Goal: Information Seeking & Learning: Check status

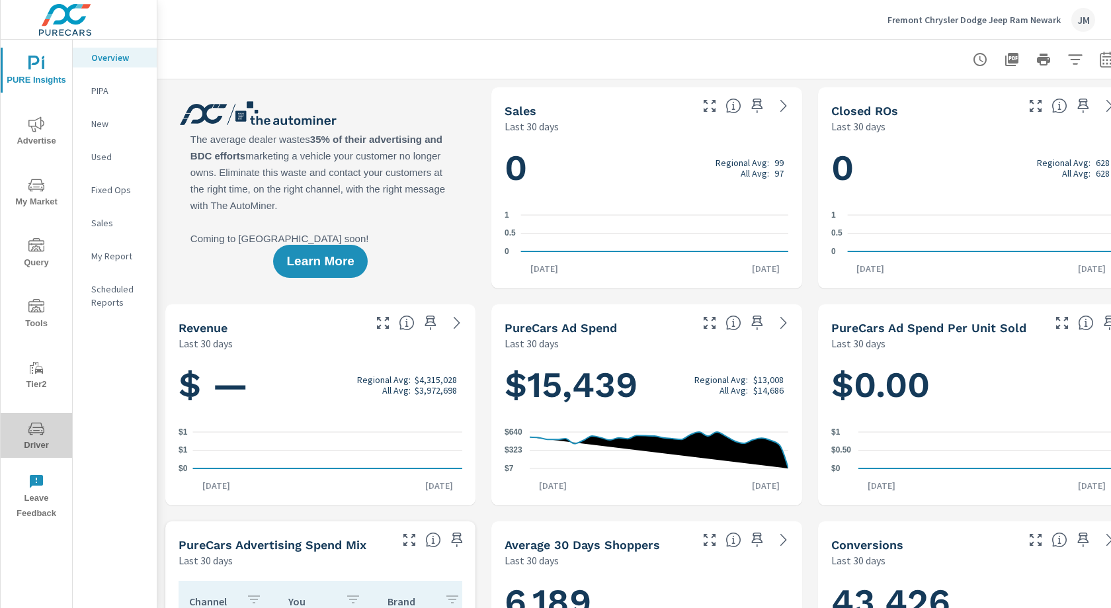
click at [37, 440] on span "Driver" at bounding box center [36, 436] width 63 height 32
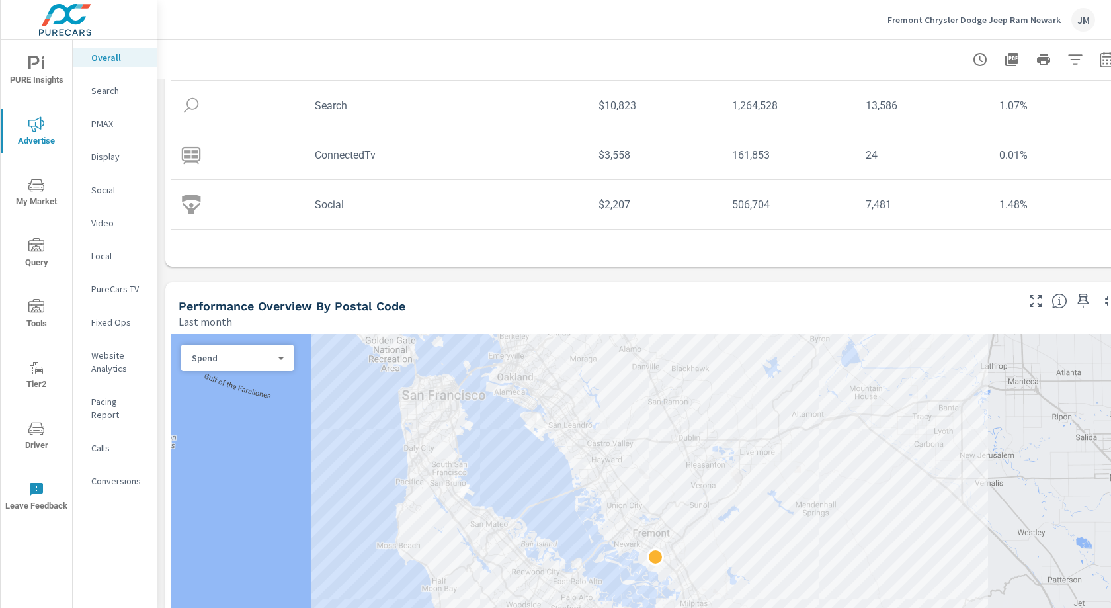
scroll to position [365, 0]
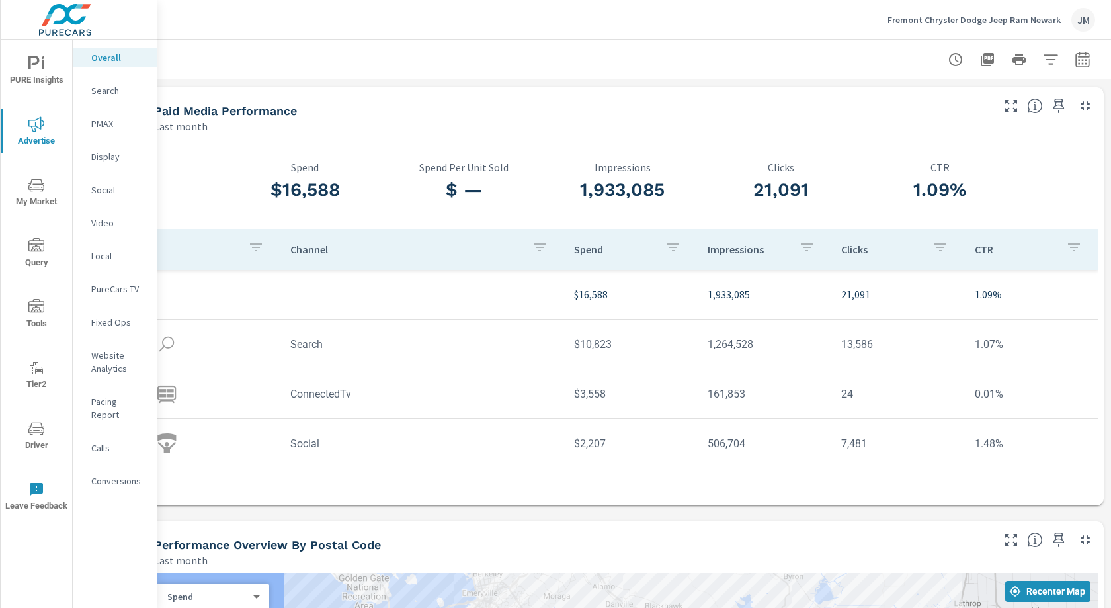
scroll to position [0, 13]
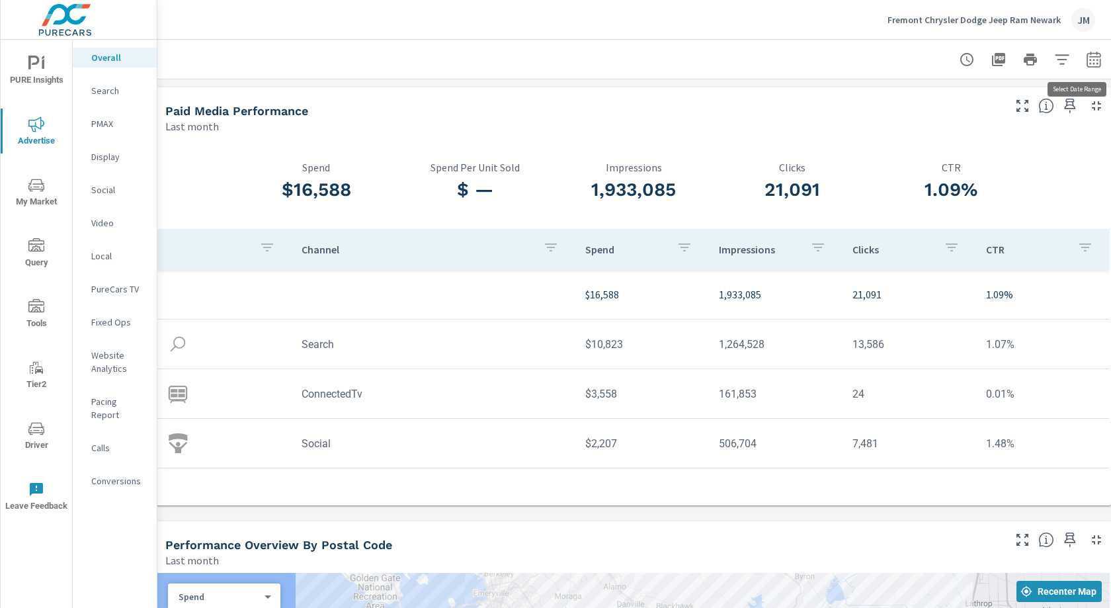
click at [1092, 59] on icon "button" at bounding box center [1093, 60] width 16 height 16
select select "Last month"
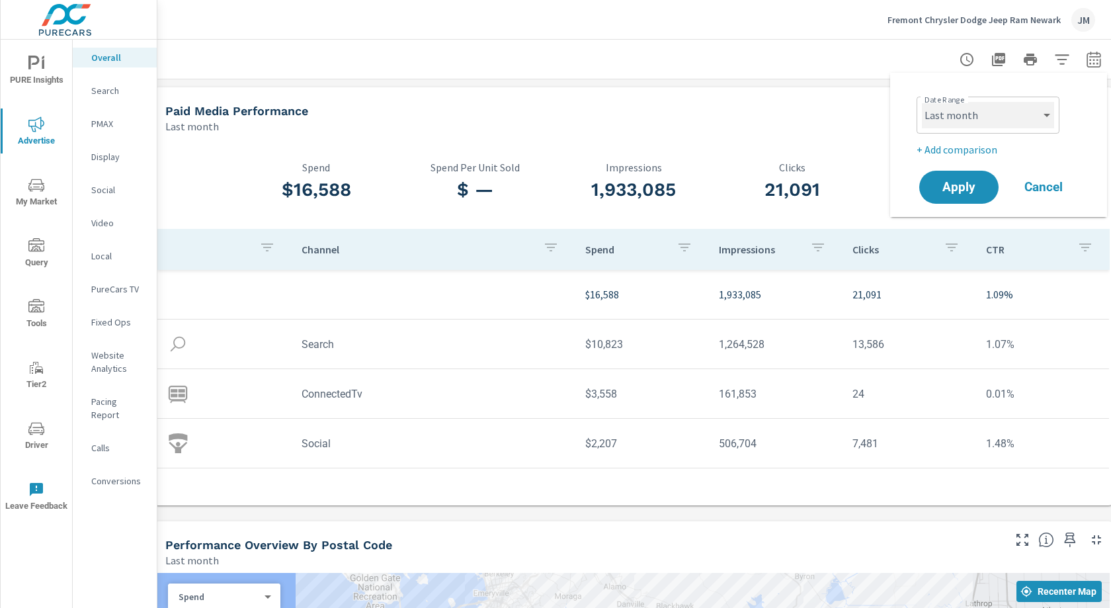
click at [986, 110] on select "Custom [DATE] Last week Last 7 days Last 14 days Last 30 days Last 45 days Last…" at bounding box center [988, 115] width 132 height 26
click at [922, 102] on select "Custom [DATE] Last week Last 7 days Last 14 days Last 30 days Last 45 days Last…" at bounding box center [988, 115] width 132 height 26
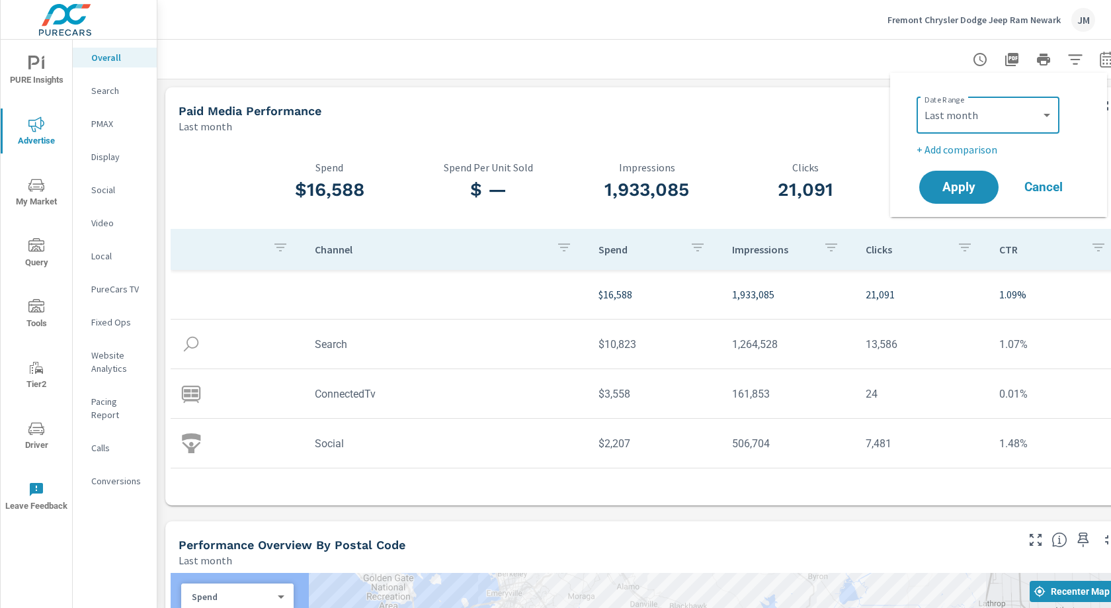
click at [838, 108] on div "Paid Media Performance" at bounding box center [596, 110] width 836 height 15
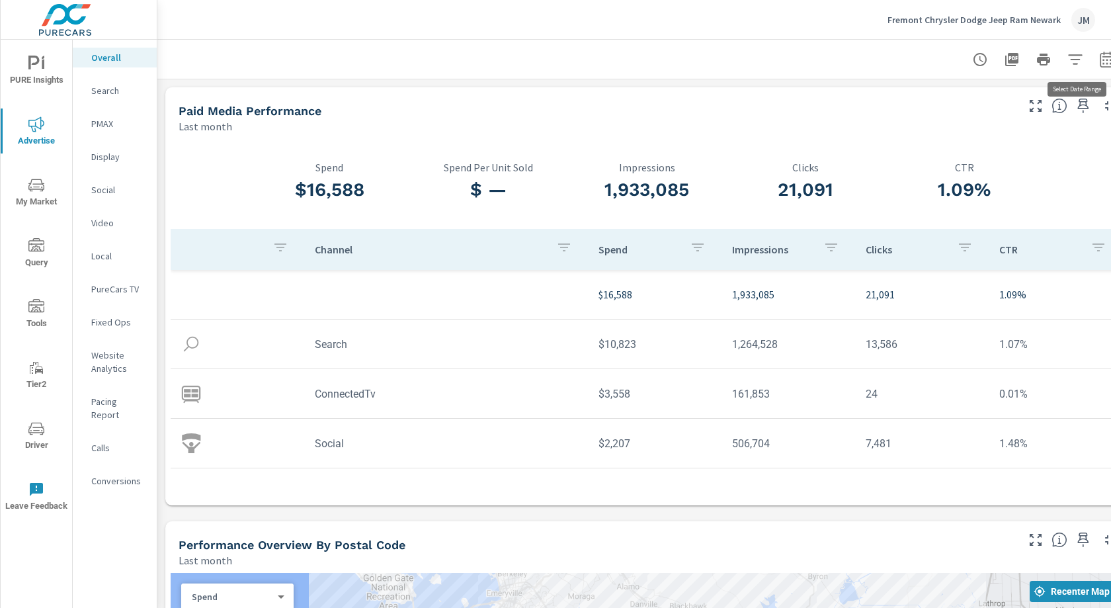
click at [1107, 67] on button "button" at bounding box center [1106, 59] width 26 height 26
select select "Last month"
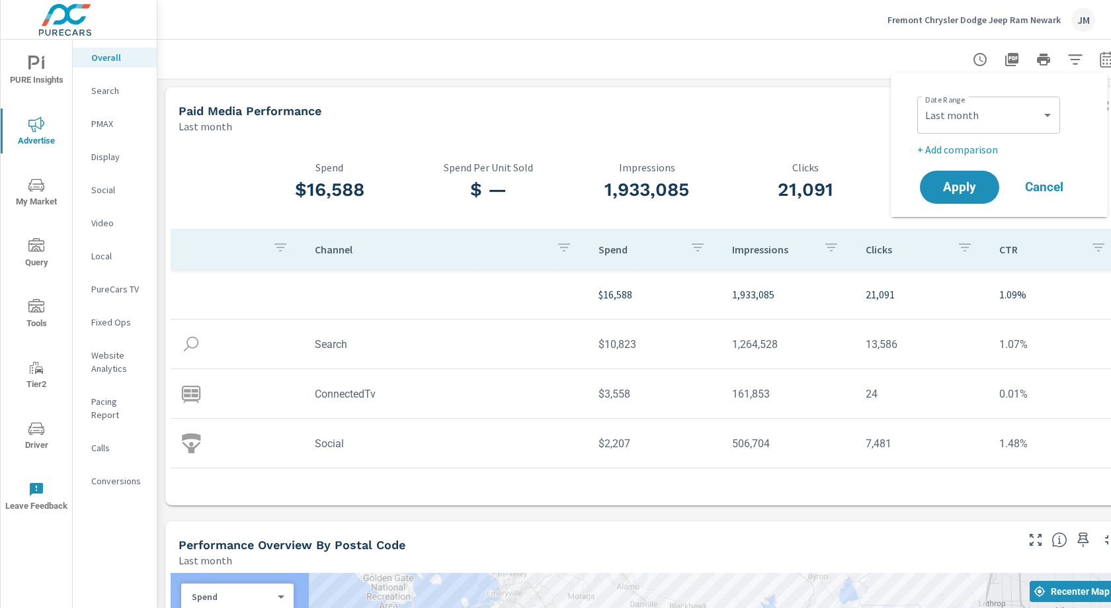
click at [845, 117] on div "Paid Media Performance" at bounding box center [596, 110] width 836 height 15
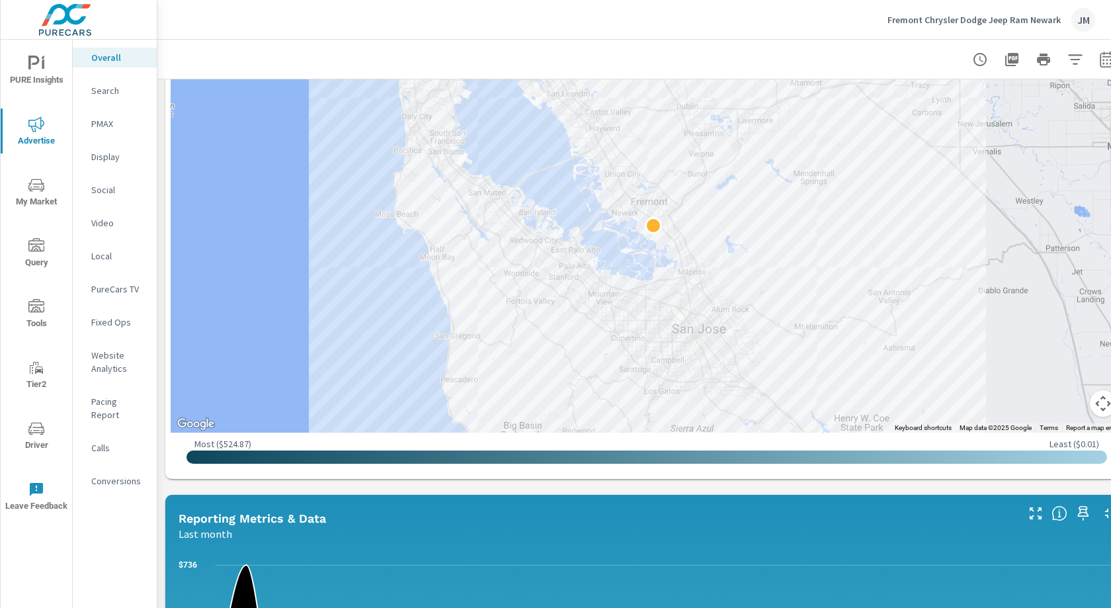
scroll to position [709, 0]
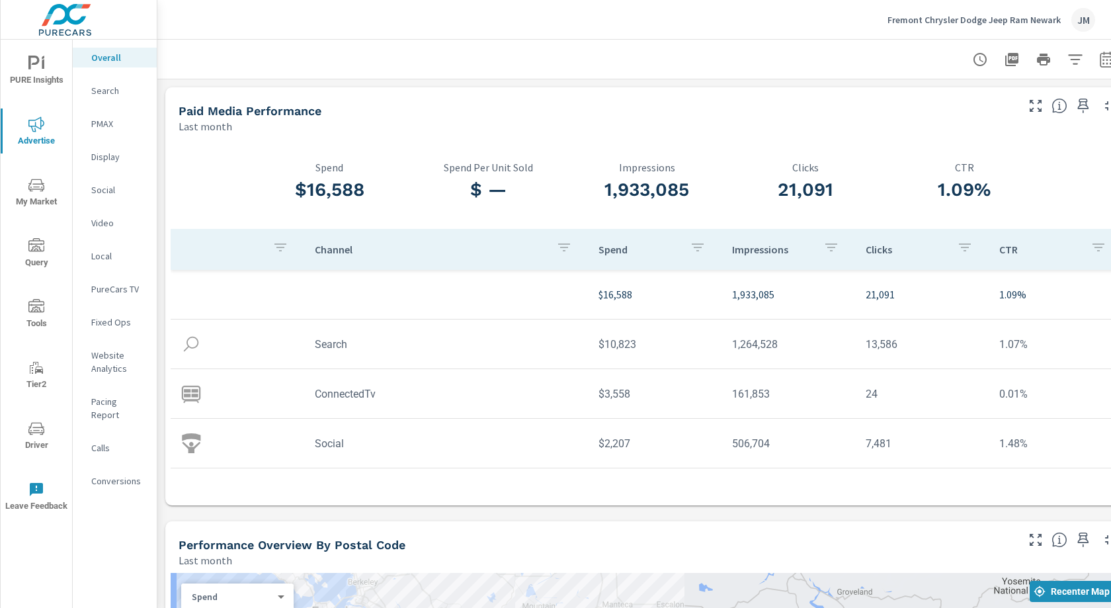
click at [1073, 21] on div "JM" at bounding box center [1083, 20] width 24 height 24
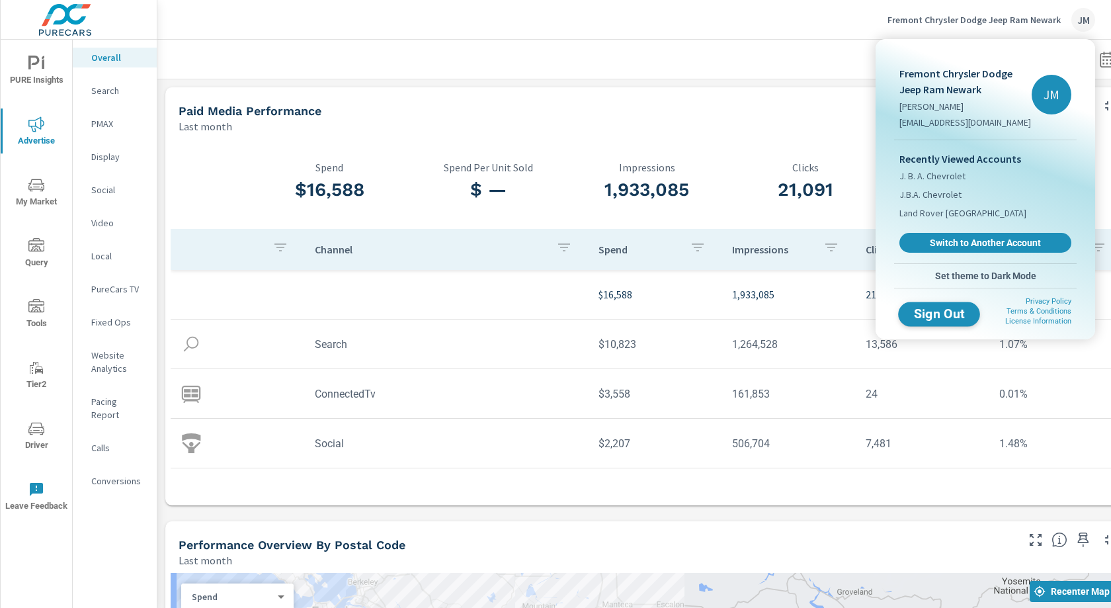
click at [925, 316] on span "Sign Out" at bounding box center [939, 313] width 60 height 13
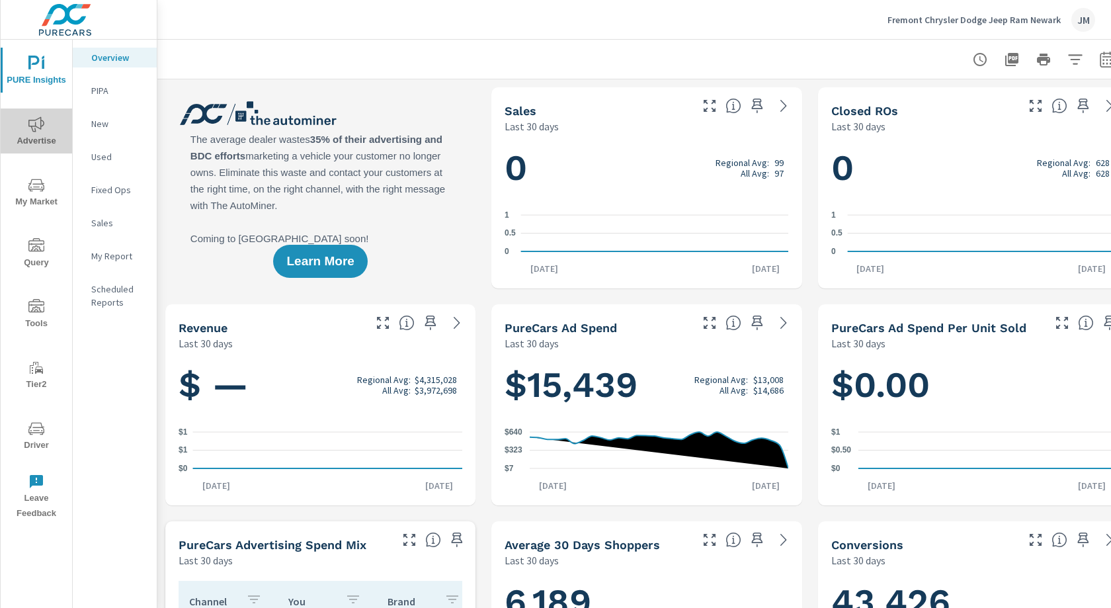
click at [34, 136] on span "Advertise" at bounding box center [36, 132] width 63 height 32
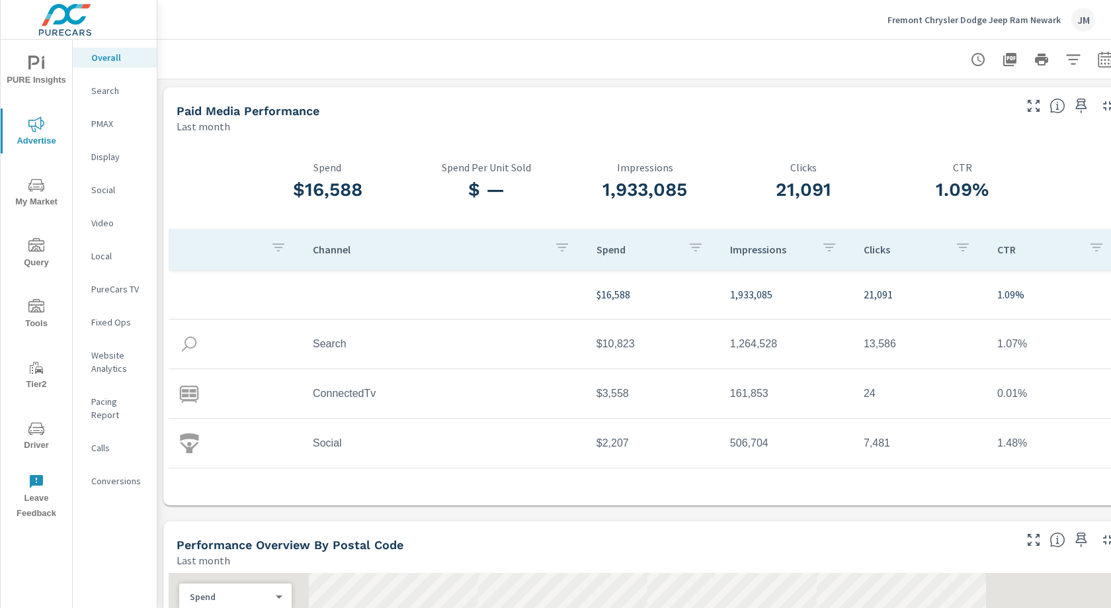
scroll to position [0, 5]
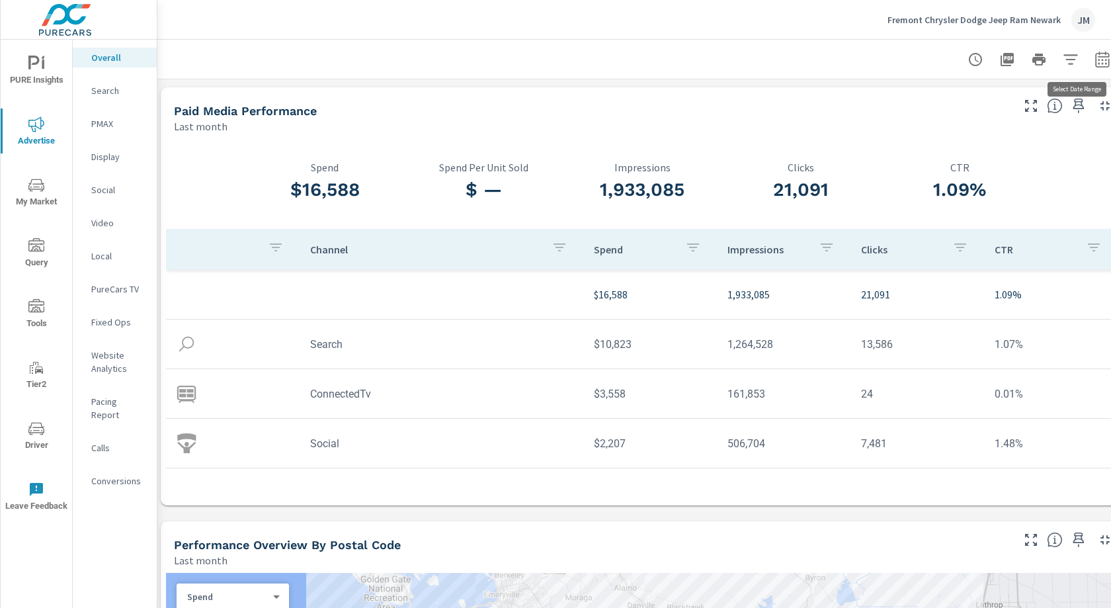
click at [1103, 54] on icon "button" at bounding box center [1102, 60] width 16 height 16
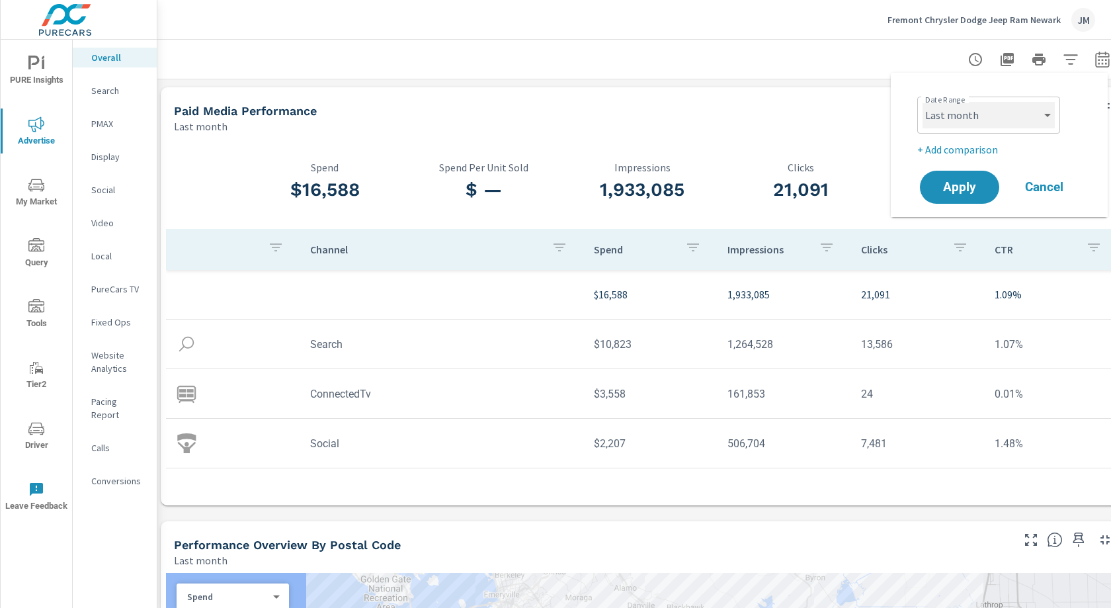
click at [1011, 112] on select "Custom [DATE] Last week Last 7 days Last 14 days Last 30 days Last 45 days Last…" at bounding box center [988, 115] width 132 height 26
click at [922, 102] on select "Custom [DATE] Last week Last 7 days Last 14 days Last 30 days Last 45 days Last…" at bounding box center [988, 115] width 132 height 26
select select "Last 30 days"
click at [975, 190] on span "Apply" at bounding box center [959, 187] width 54 height 13
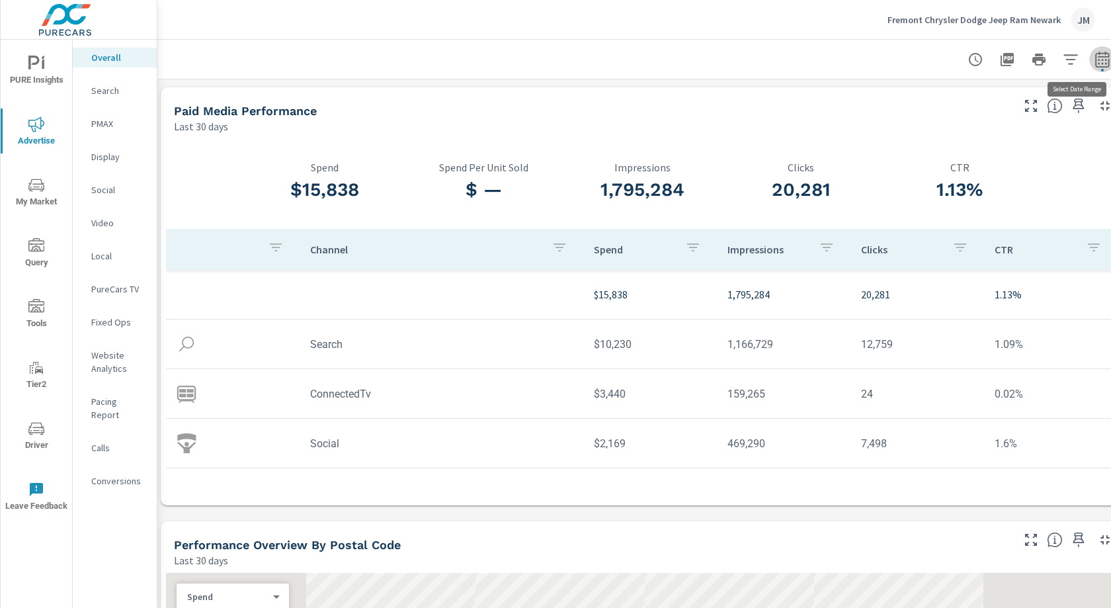
click at [1102, 63] on icon "button" at bounding box center [1102, 60] width 16 height 16
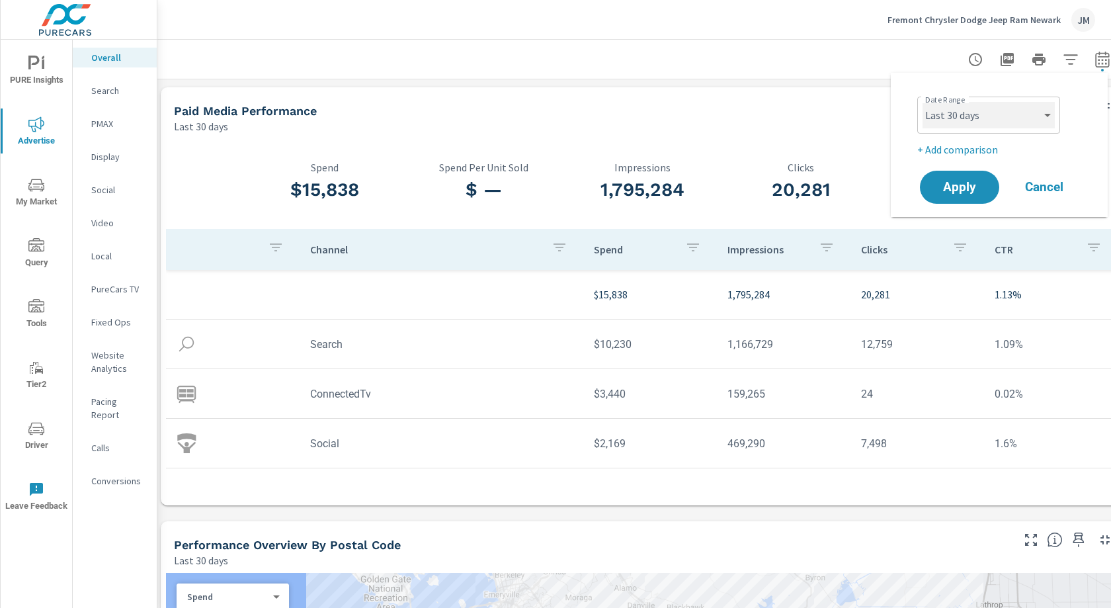
click at [1003, 128] on select "Custom [DATE] Last week Last 7 days Last 14 days Last 30 days Last 45 days Last…" at bounding box center [988, 115] width 132 height 26
click at [922, 102] on select "Custom [DATE] Last week Last 7 days Last 14 days Last 30 days Last 45 days Last…" at bounding box center [988, 115] width 132 height 26
select select "Last 7 days"
click at [945, 187] on span "Apply" at bounding box center [959, 187] width 54 height 13
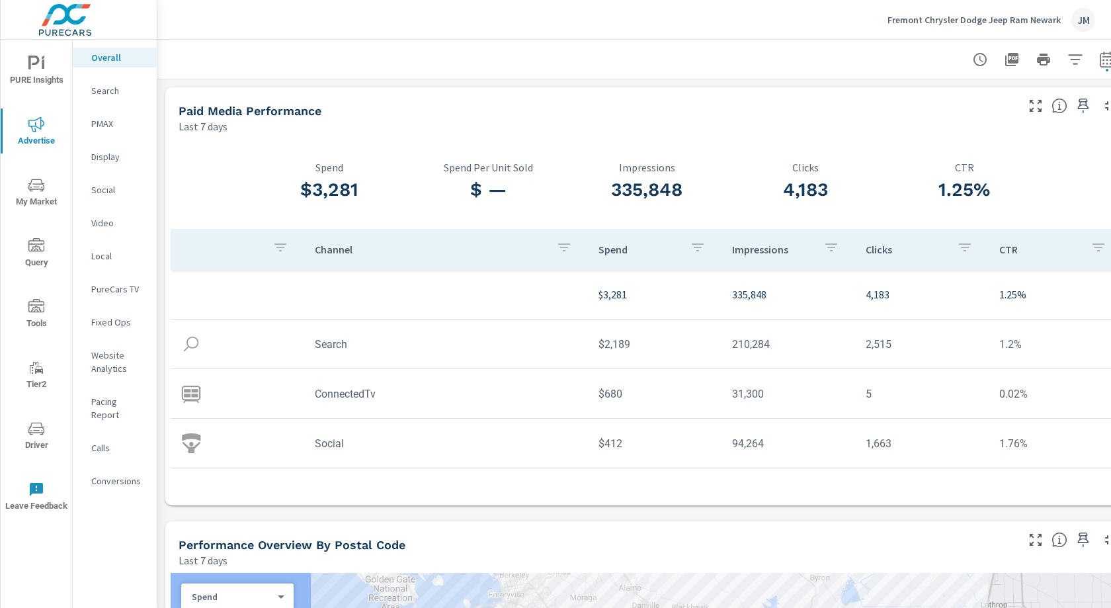
click at [282, 36] on div "Fremont Chrysler Dodge Jeep Ram Newark JM" at bounding box center [634, 19] width 922 height 39
click at [266, 26] on div "Fremont Chrysler Dodge Jeep Ram Newark JM" at bounding box center [634, 19] width 922 height 39
click at [1110, 55] on icon "button" at bounding box center [1107, 60] width 16 height 16
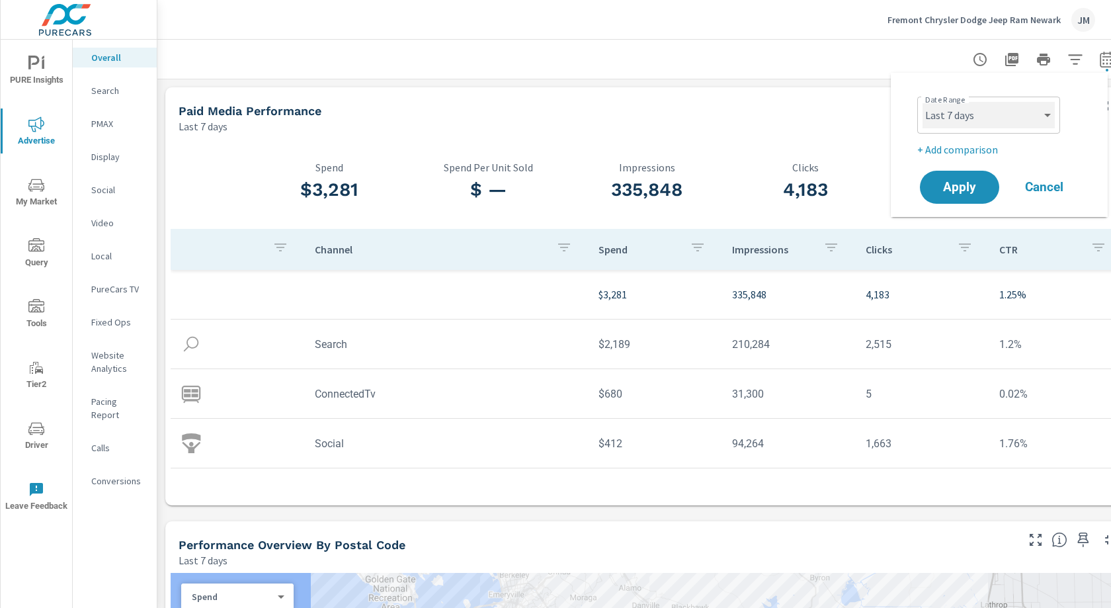
click at [1035, 124] on select "Custom [DATE] Last week Last 7 days Last 14 days Last 30 days Last 45 days Last…" at bounding box center [988, 115] width 132 height 26
click at [922, 102] on select "Custom [DATE] Last week Last 7 days Last 14 days Last 30 days Last 45 days Last…" at bounding box center [988, 115] width 132 height 26
select select "Last month"
click at [949, 188] on span "Apply" at bounding box center [959, 187] width 54 height 13
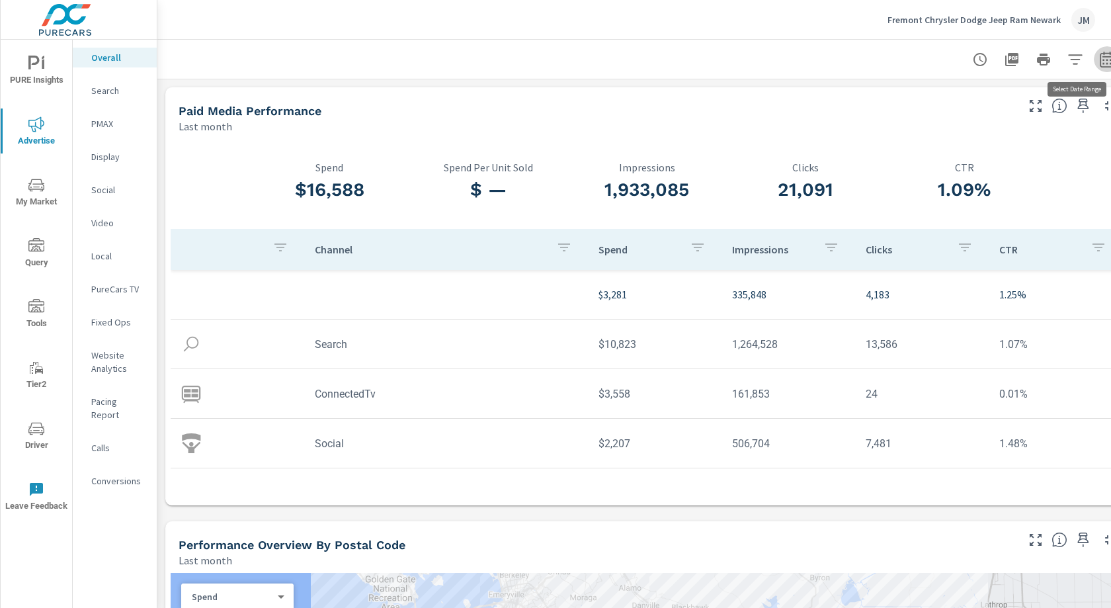
click at [1101, 57] on icon "button" at bounding box center [1106, 59] width 14 height 16
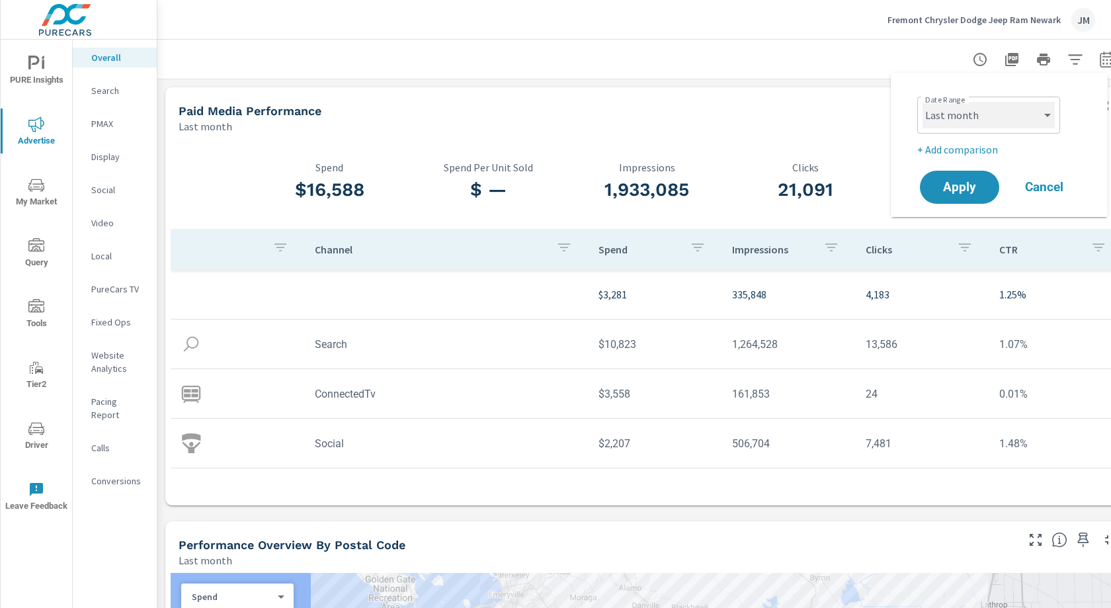
click at [961, 118] on select "Custom [DATE] Last week Last 7 days Last 14 days Last 30 days Last 45 days Last…" at bounding box center [988, 115] width 132 height 26
click at [922, 102] on select "Custom [DATE] Last week Last 7 days Last 14 days Last 30 days Last 45 days Last…" at bounding box center [988, 115] width 132 height 26
select select "custom"
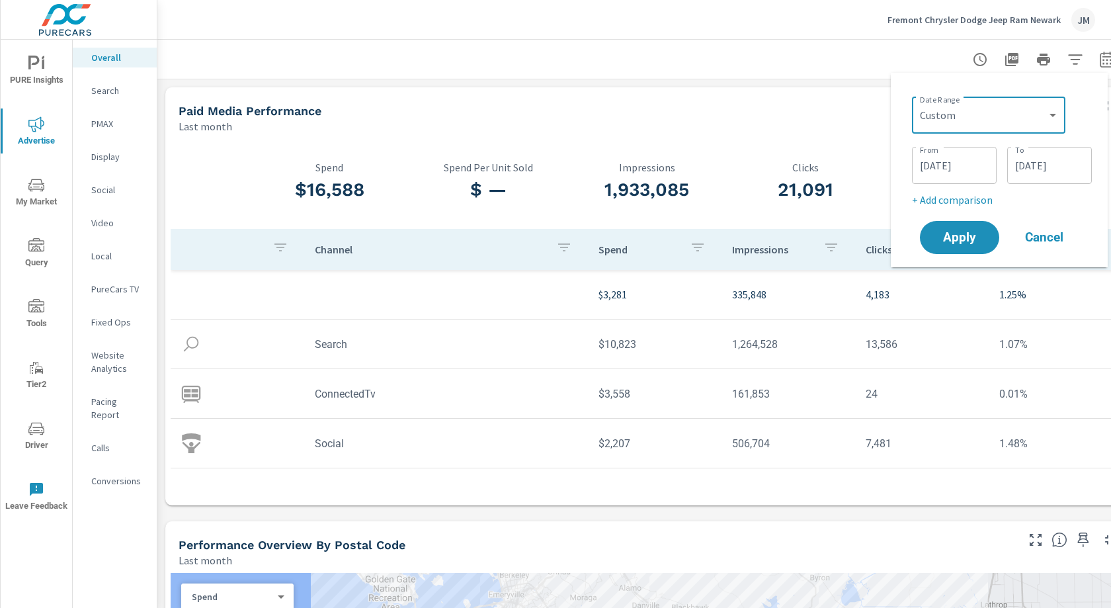
click at [945, 167] on input "[DATE]" at bounding box center [954, 165] width 74 height 26
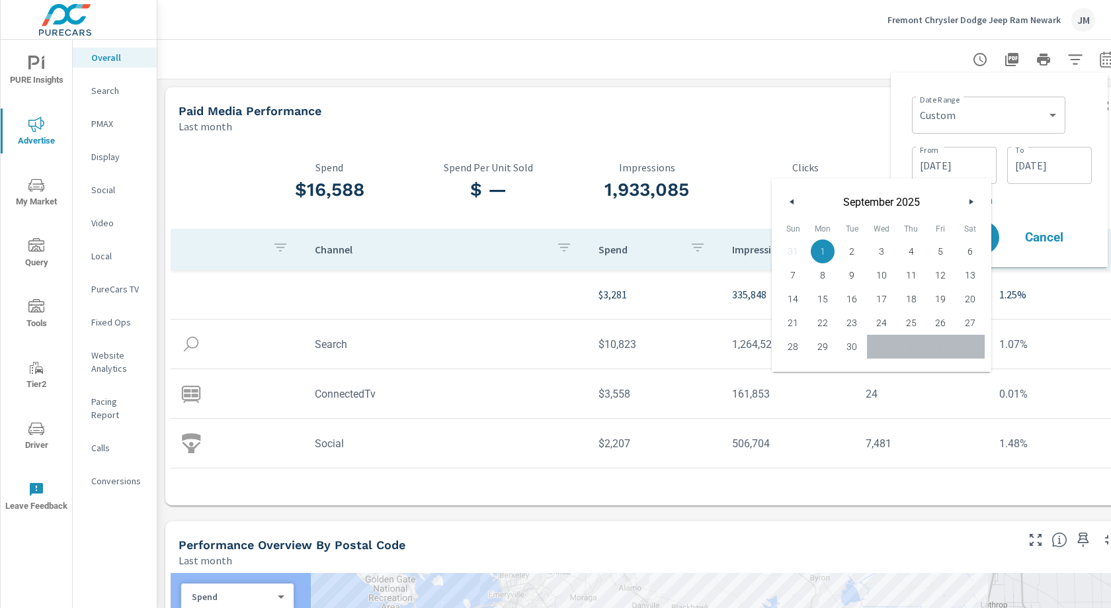
click at [789, 202] on icon "button" at bounding box center [790, 201] width 7 height 5
click at [937, 251] on span "1" at bounding box center [940, 251] width 30 height 17
type input "[DATE]"
click at [1060, 171] on input "[DATE]" at bounding box center [1049, 165] width 74 height 26
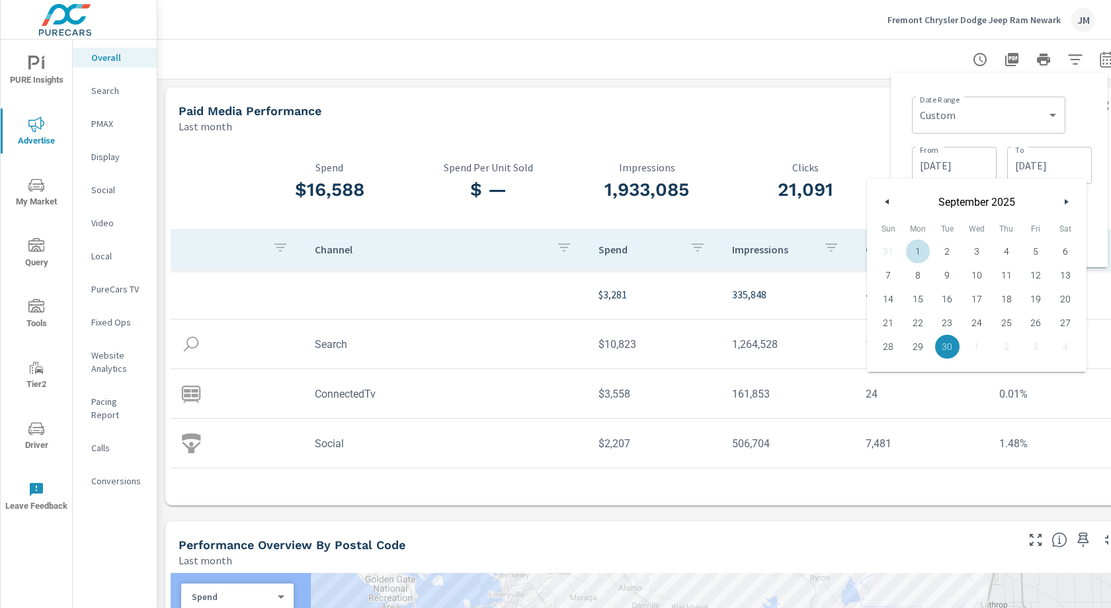
click at [890, 200] on button "button" at bounding box center [887, 202] width 16 height 16
click at [888, 376] on span "31" at bounding box center [888, 370] width 30 height 17
type input "[DATE]"
click at [834, 94] on div "Paid Media Performance Last month" at bounding box center [592, 110] width 854 height 47
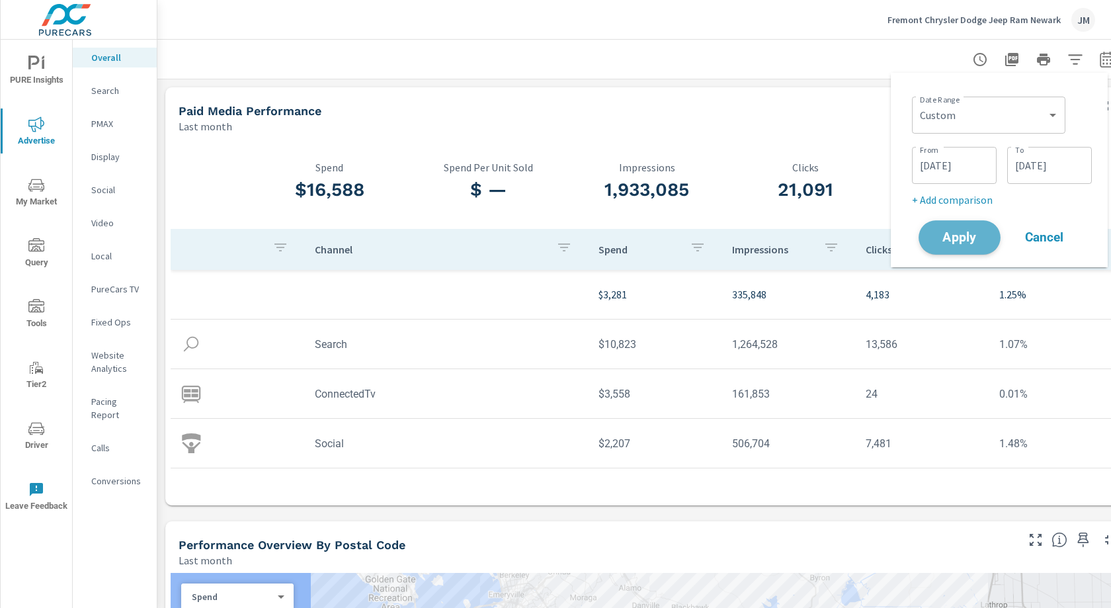
click at [974, 242] on span "Apply" at bounding box center [959, 237] width 54 height 13
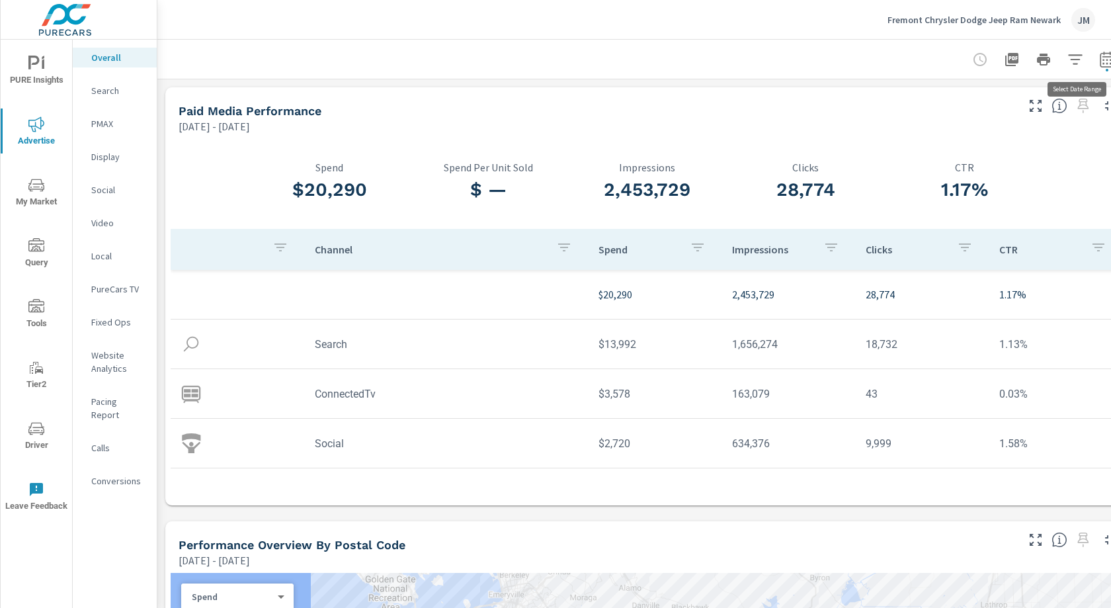
click at [1102, 61] on div "Overall Performance Fremont Chrysler Dodge Jeep Ram Newark Report date range: […" at bounding box center [633, 324] width 953 height 568
click at [1096, 65] on icon "button" at bounding box center [1104, 60] width 16 height 16
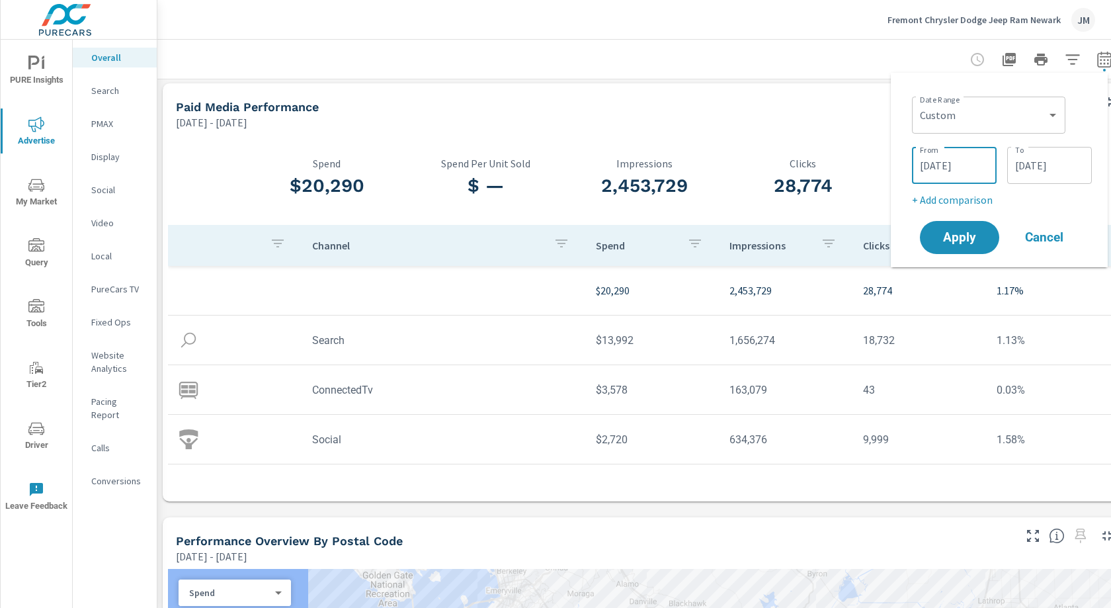
click at [949, 169] on input "[DATE]" at bounding box center [954, 165] width 74 height 26
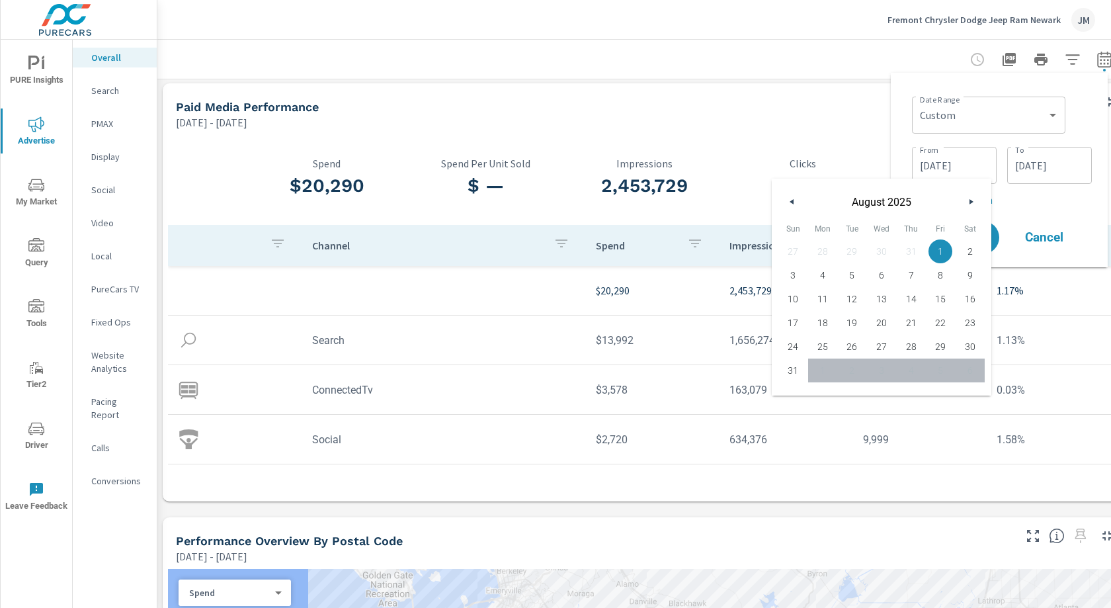
drag, startPoint x: 799, startPoint y: 200, endPoint x: 787, endPoint y: 204, distance: 12.5
click at [799, 200] on button "button" at bounding box center [792, 202] width 16 height 16
drag, startPoint x: 845, startPoint y: 249, endPoint x: 858, endPoint y: 243, distance: 14.2
click at [845, 249] on span "1" at bounding box center [852, 251] width 30 height 17
type input "[DATE]"
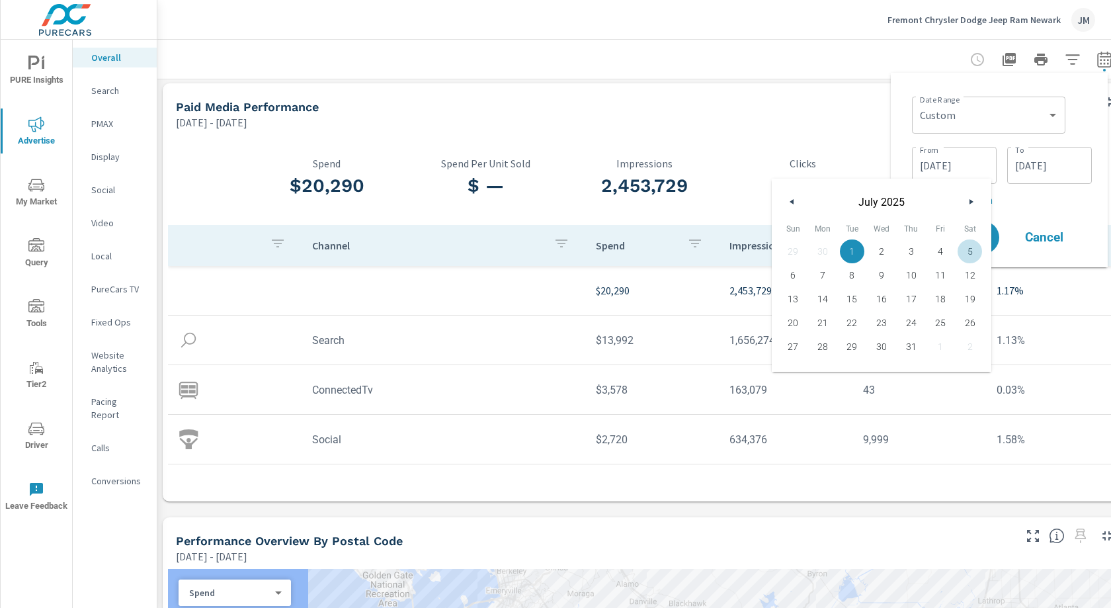
click at [1016, 170] on input "[DATE]" at bounding box center [1049, 165] width 74 height 26
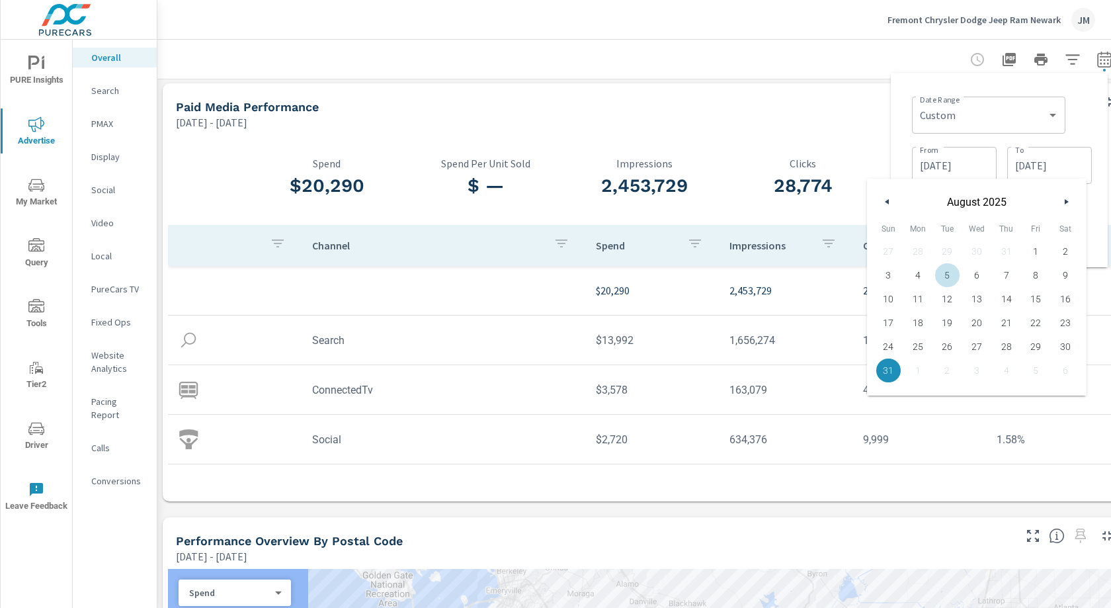
click at [890, 202] on button "button" at bounding box center [887, 202] width 16 height 16
click at [1007, 348] on span "31" at bounding box center [1006, 346] width 30 height 17
type input "[DATE]"
click at [860, 91] on div "Paid Media Performance [DATE] - [DATE]" at bounding box center [590, 106] width 854 height 47
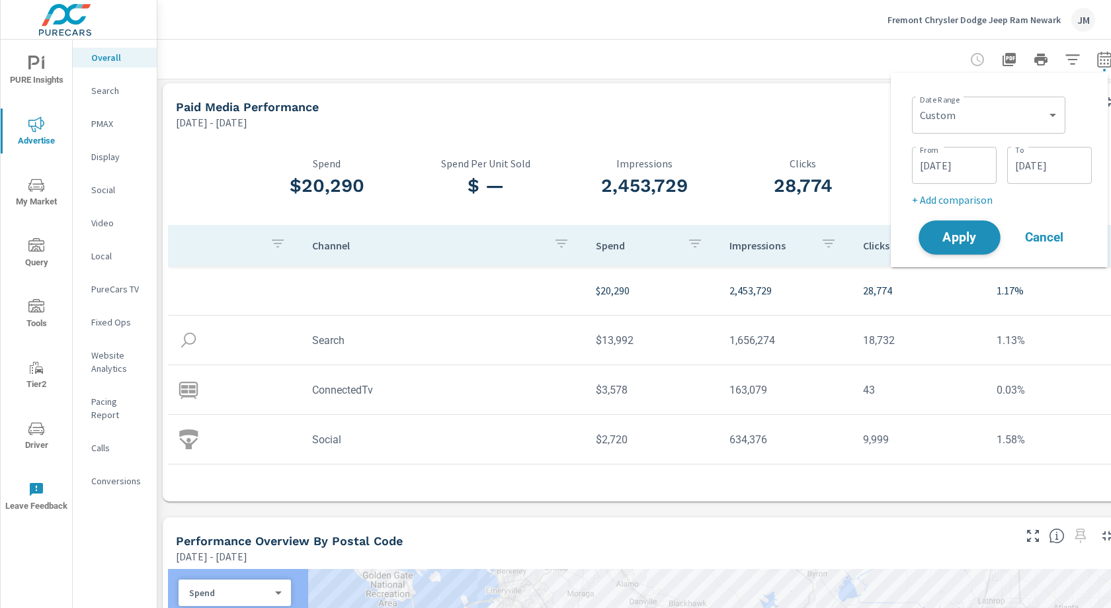
click at [953, 235] on span "Apply" at bounding box center [959, 237] width 54 height 13
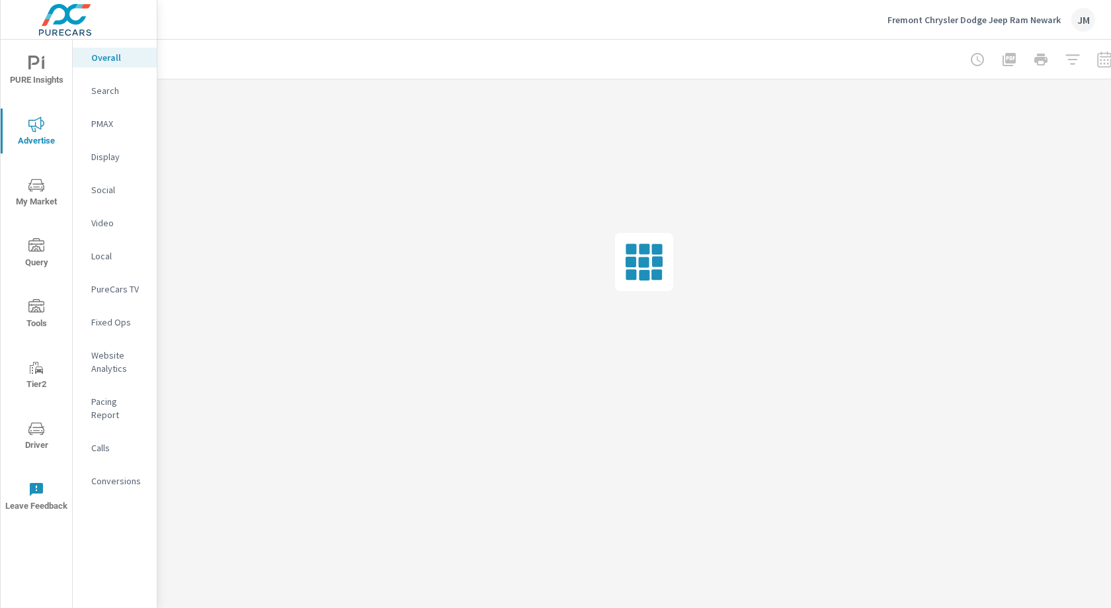
scroll to position [0, 3]
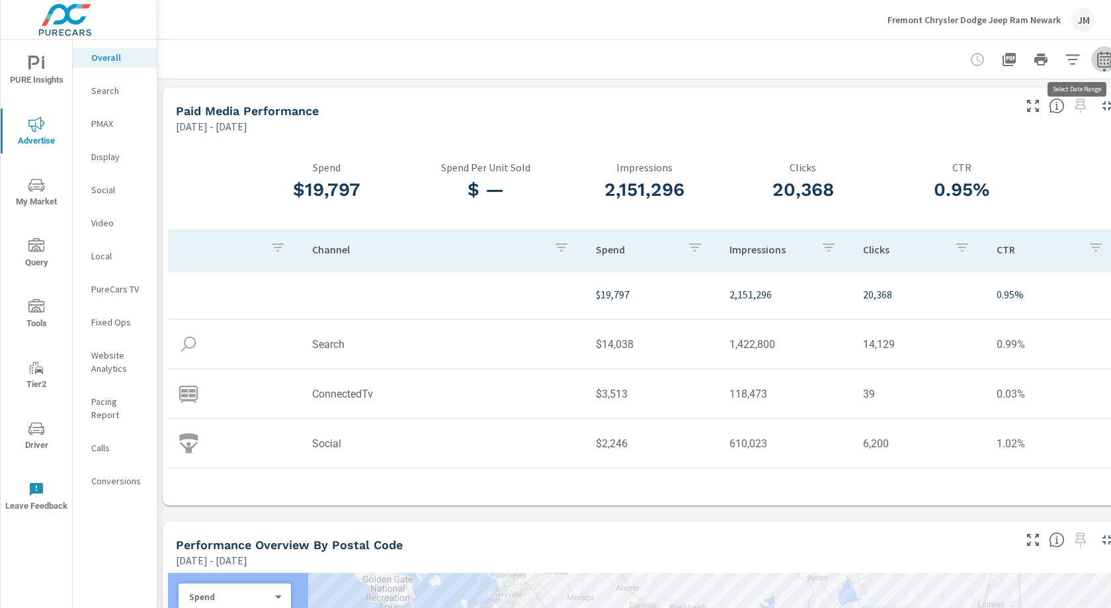
click at [1106, 64] on icon "button" at bounding box center [1104, 60] width 16 height 16
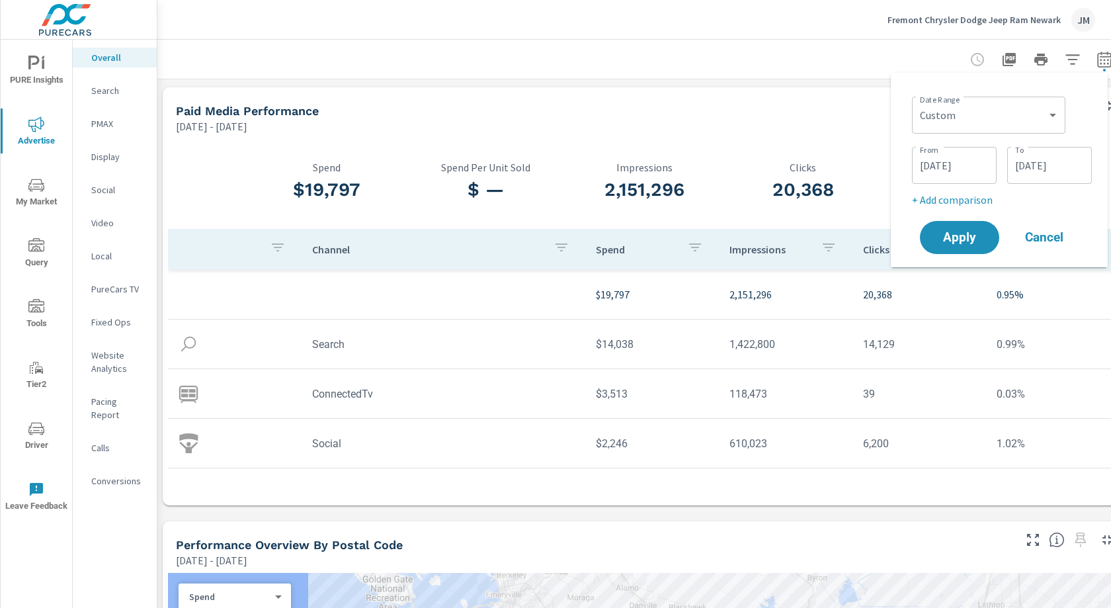
click at [972, 171] on input "[DATE]" at bounding box center [954, 165] width 74 height 26
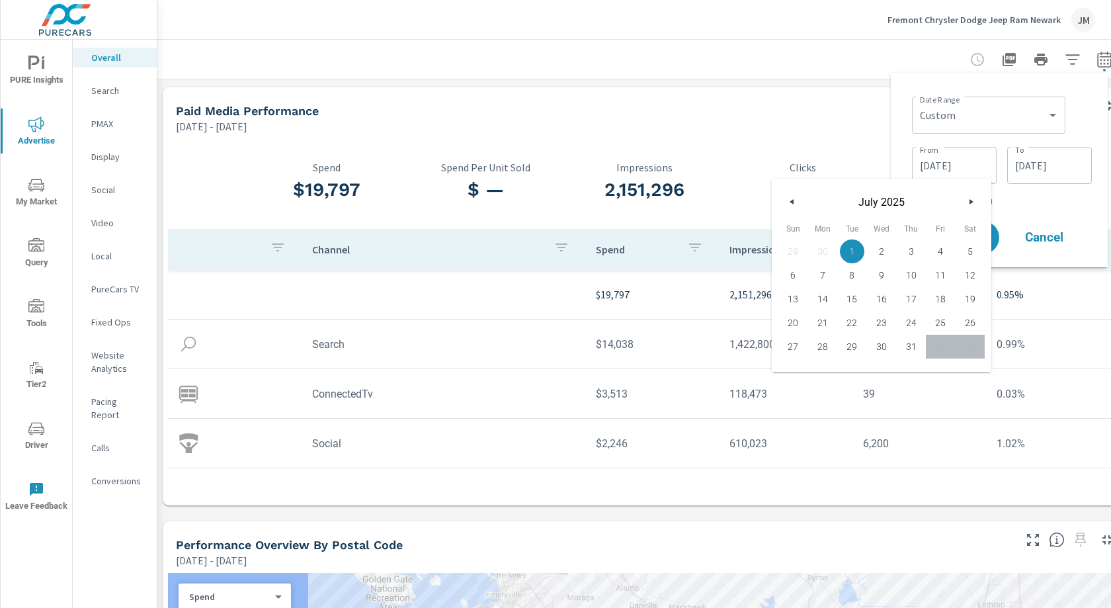
click at [975, 197] on button "button" at bounding box center [971, 202] width 16 height 16
click at [976, 199] on button "button" at bounding box center [971, 202] width 16 height 16
click at [976, 202] on button "button" at bounding box center [971, 202] width 16 height 16
click at [973, 204] on icon "button" at bounding box center [972, 201] width 7 height 5
click at [970, 200] on icon "button" at bounding box center [972, 201] width 7 height 5
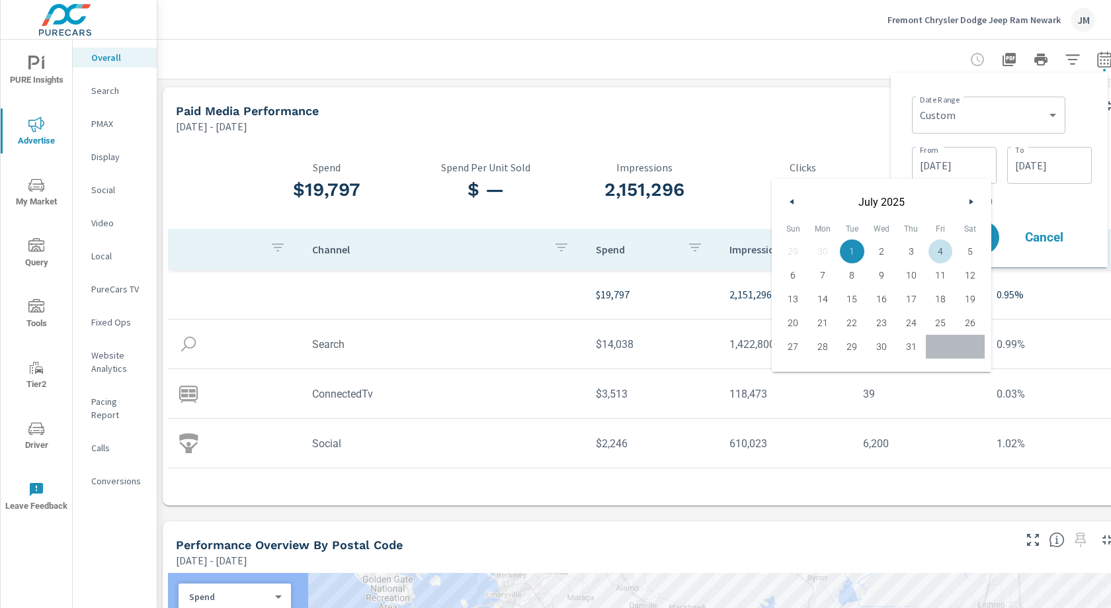
click at [935, 161] on input "[DATE]" at bounding box center [954, 165] width 74 height 26
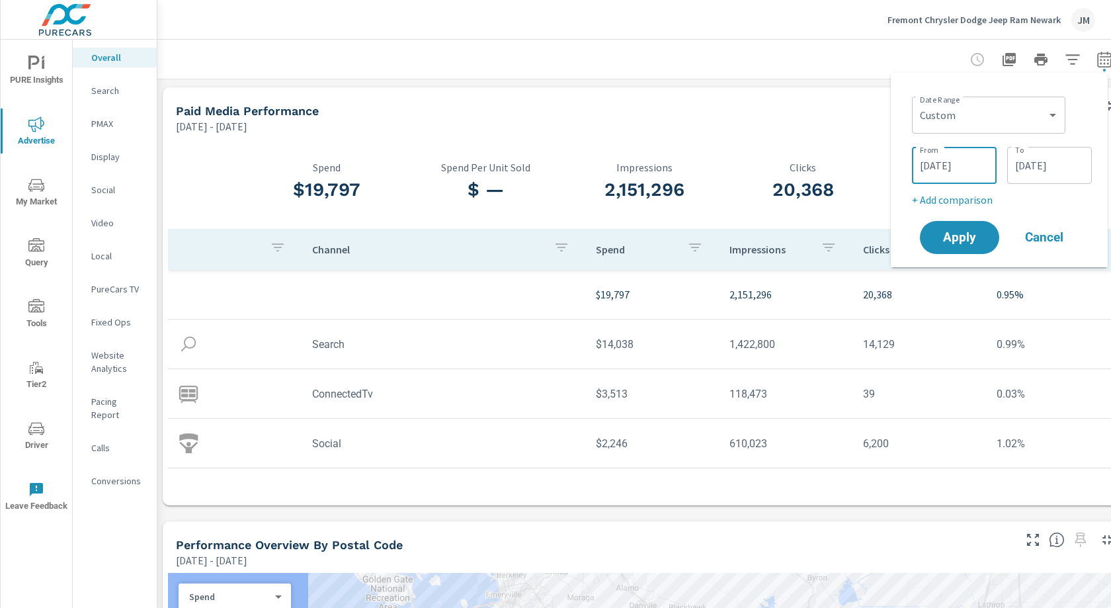
click at [1016, 161] on input "[DATE]" at bounding box center [1049, 165] width 74 height 26
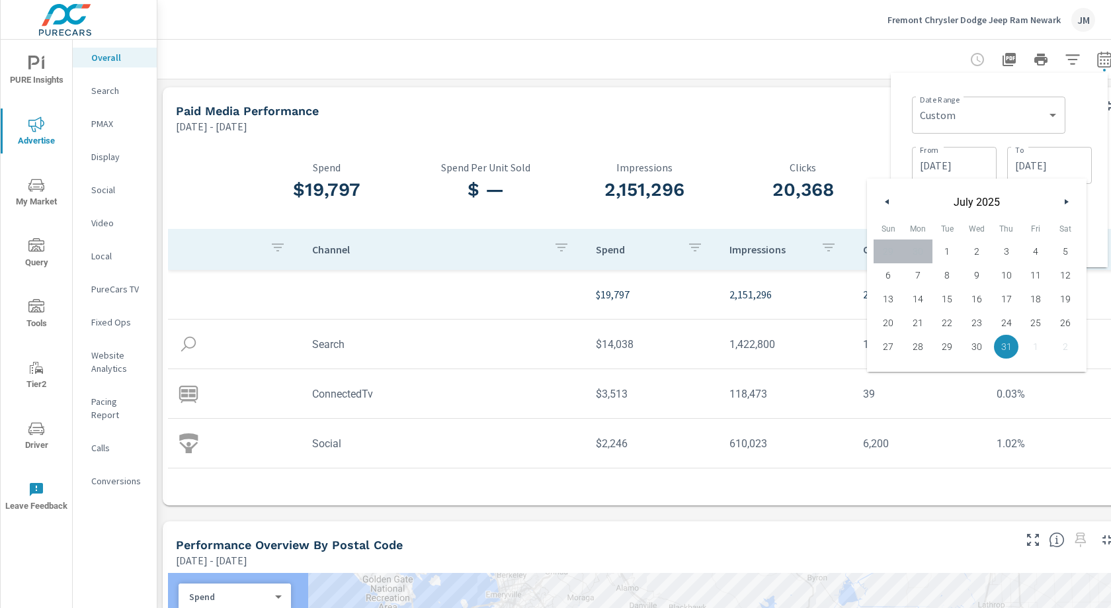
click at [1064, 202] on icon "button" at bounding box center [1067, 201] width 7 height 5
click at [934, 352] on span "30" at bounding box center [947, 346] width 30 height 17
type input "[DATE]"
click at [945, 347] on span "30" at bounding box center [947, 346] width 30 height 17
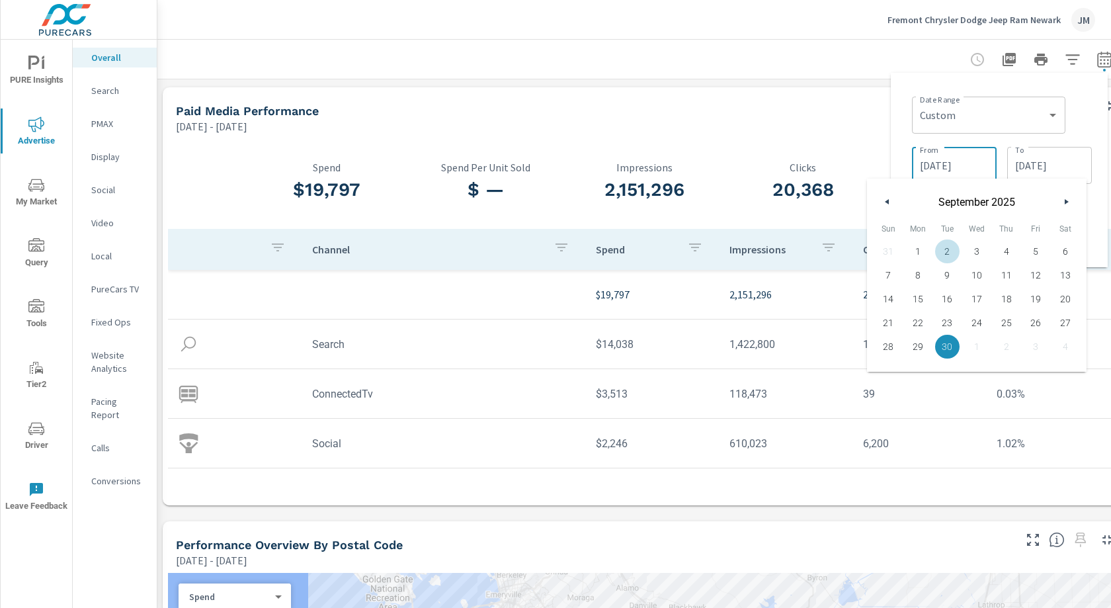
click at [937, 167] on input "[DATE]" at bounding box center [954, 165] width 74 height 26
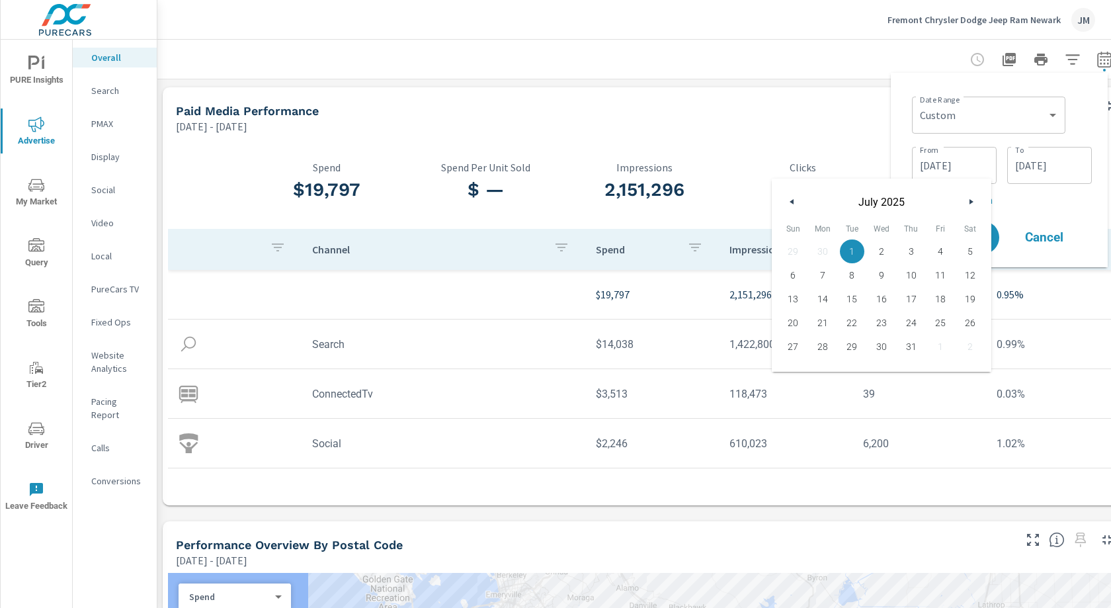
click at [972, 201] on icon "button" at bounding box center [972, 201] width 7 height 5
click at [818, 249] on span "1" at bounding box center [823, 251] width 30 height 17
type input "[DATE]"
click at [860, 125] on div "[DATE] - [DATE]" at bounding box center [594, 126] width 836 height 16
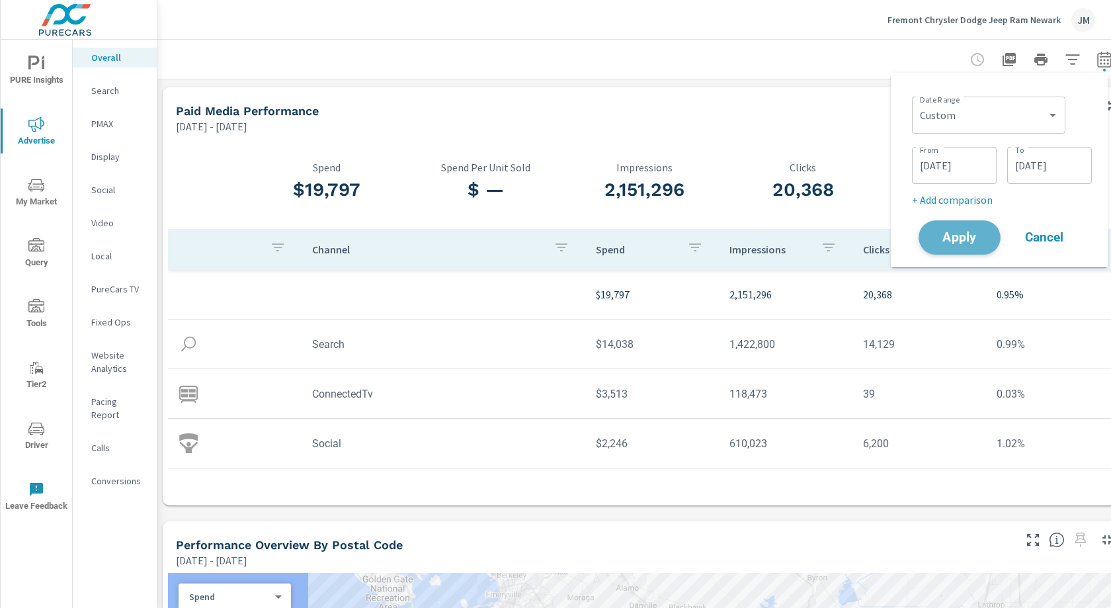
click at [970, 236] on span "Apply" at bounding box center [959, 237] width 54 height 13
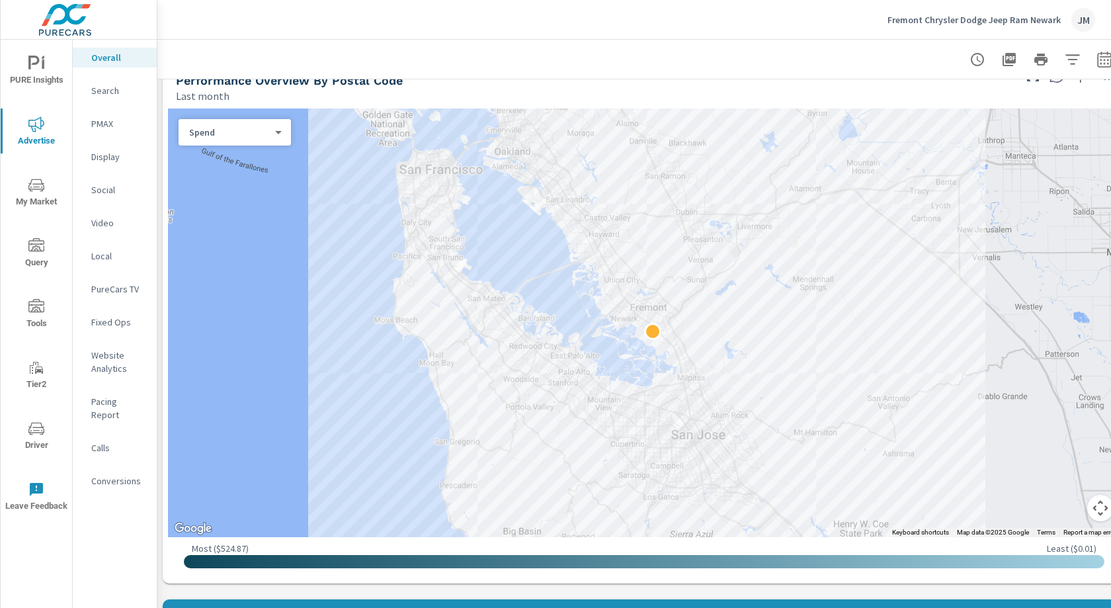
scroll to position [488, 3]
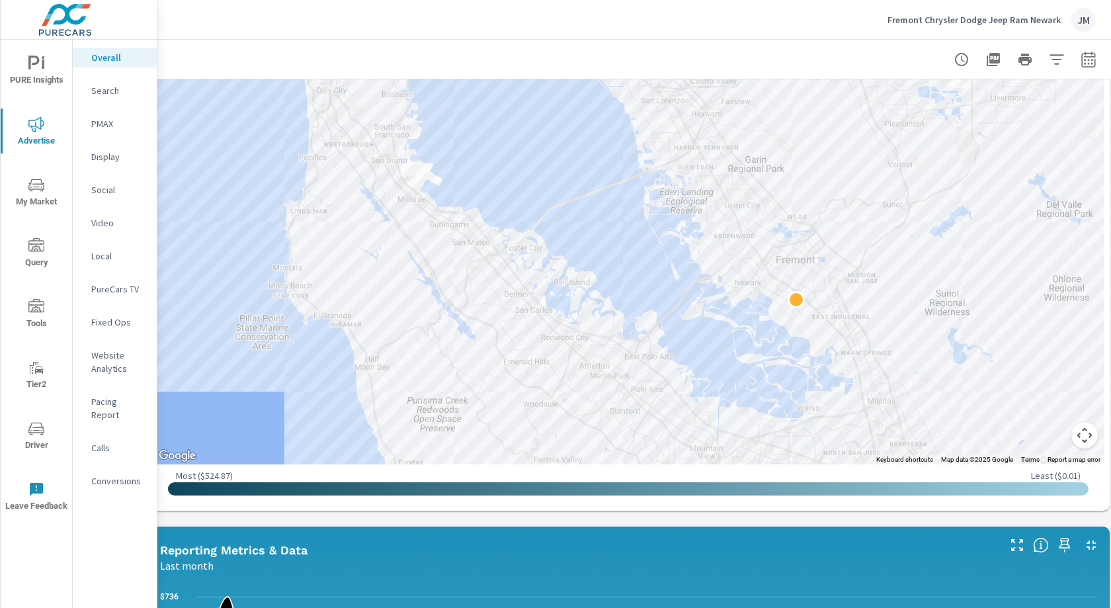
scroll to position [351, 19]
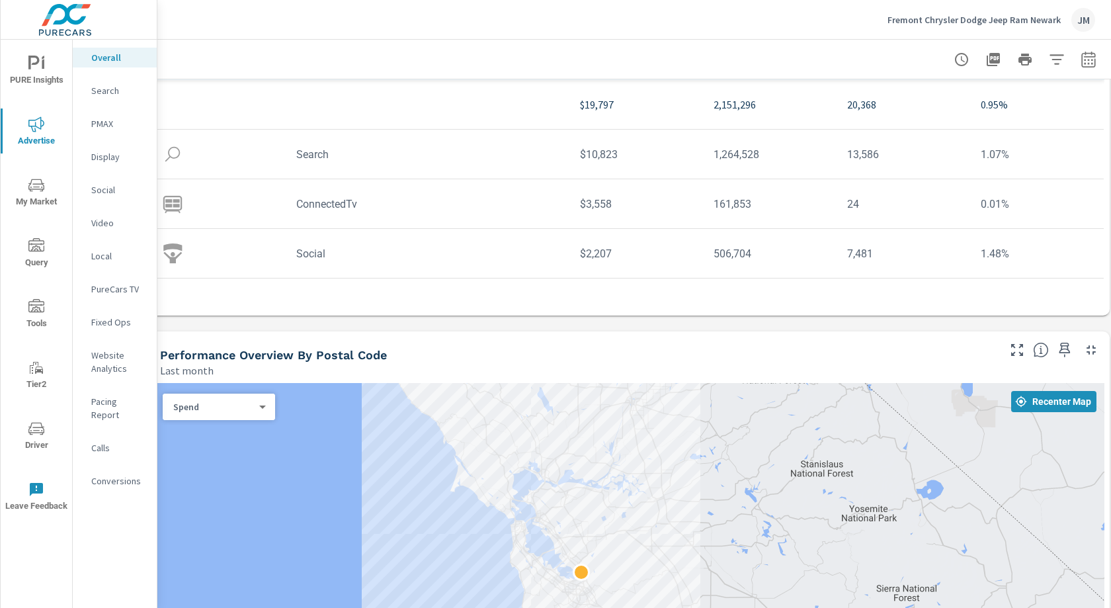
scroll to position [0, 19]
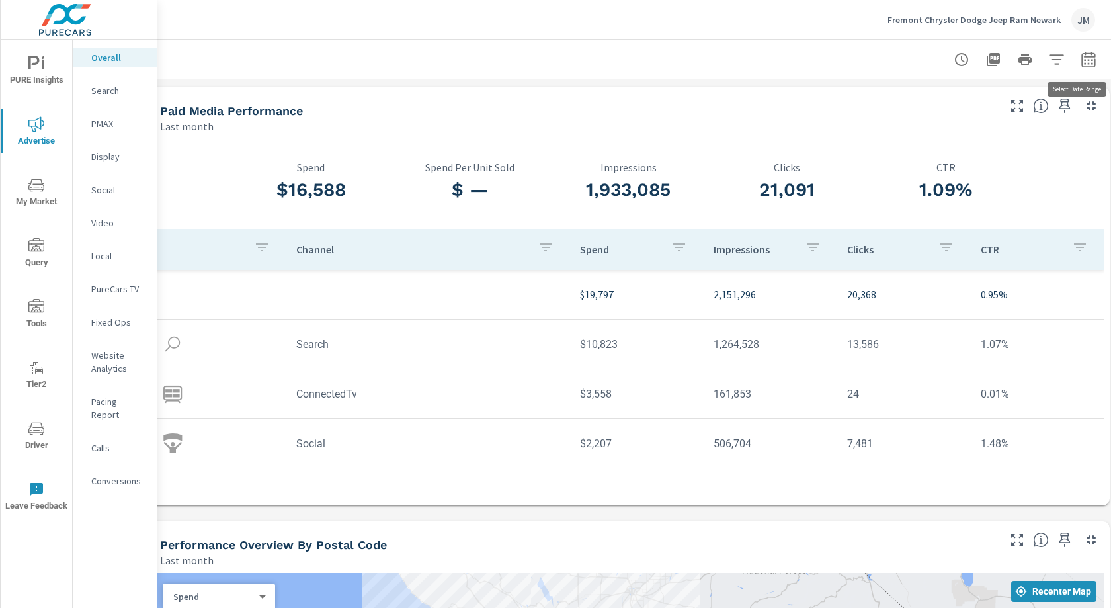
click at [1093, 61] on icon "button" at bounding box center [1088, 60] width 16 height 16
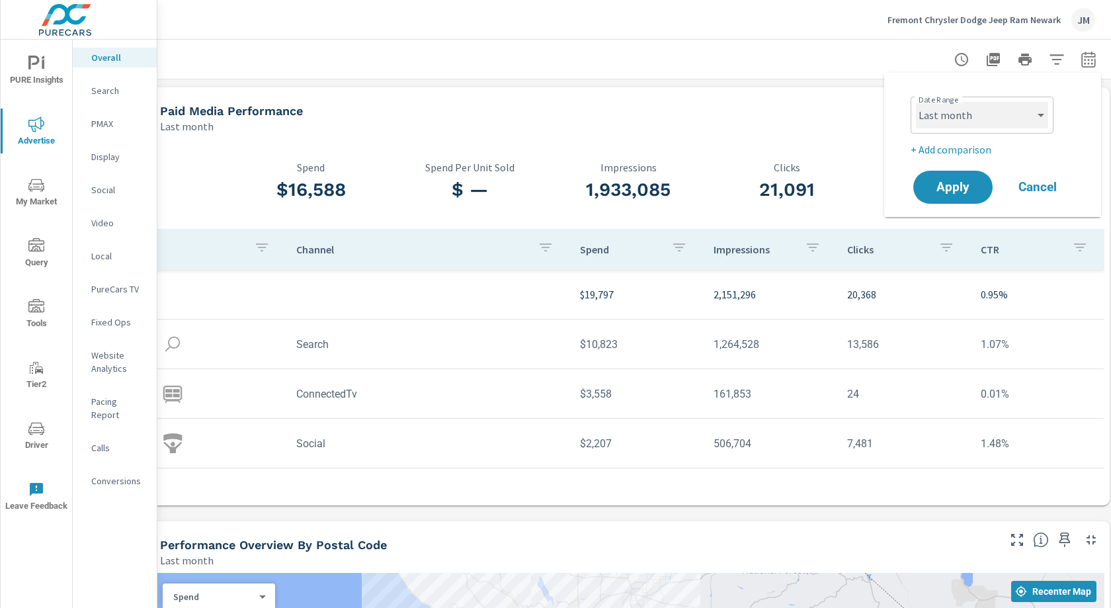
click at [1001, 104] on select "Custom [DATE] Last week Last 7 days Last 14 days Last 30 days Last 45 days Last…" at bounding box center [982, 115] width 132 height 26
click at [916, 102] on select "Custom [DATE] Last week Last 7 days Last 14 days Last 30 days Last 45 days Last…" at bounding box center [982, 115] width 132 height 26
select select "custom"
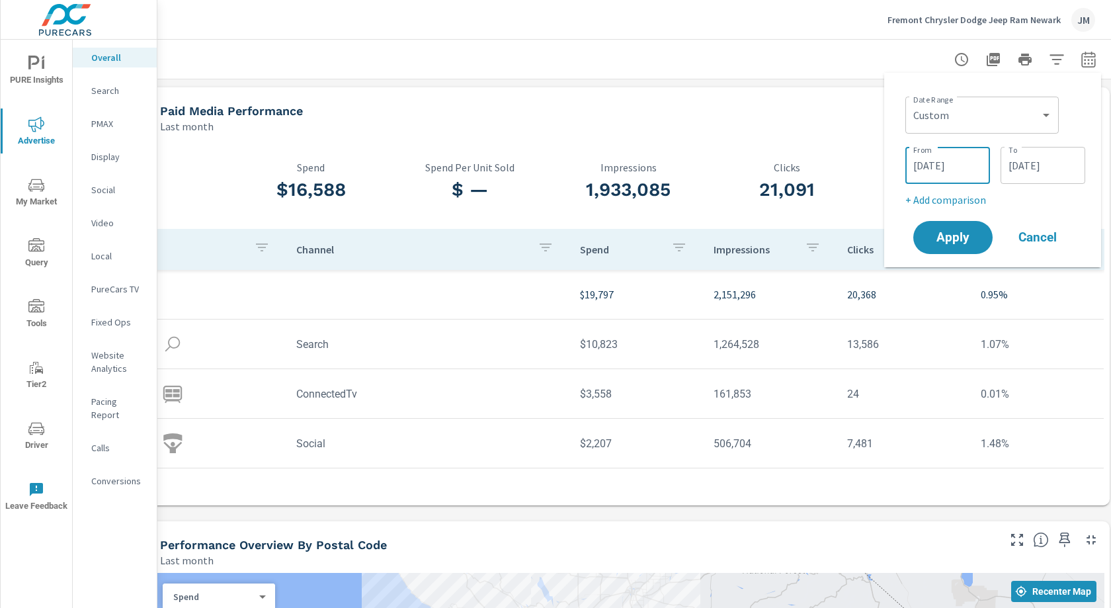
click at [941, 165] on input "[DATE]" at bounding box center [947, 165] width 74 height 26
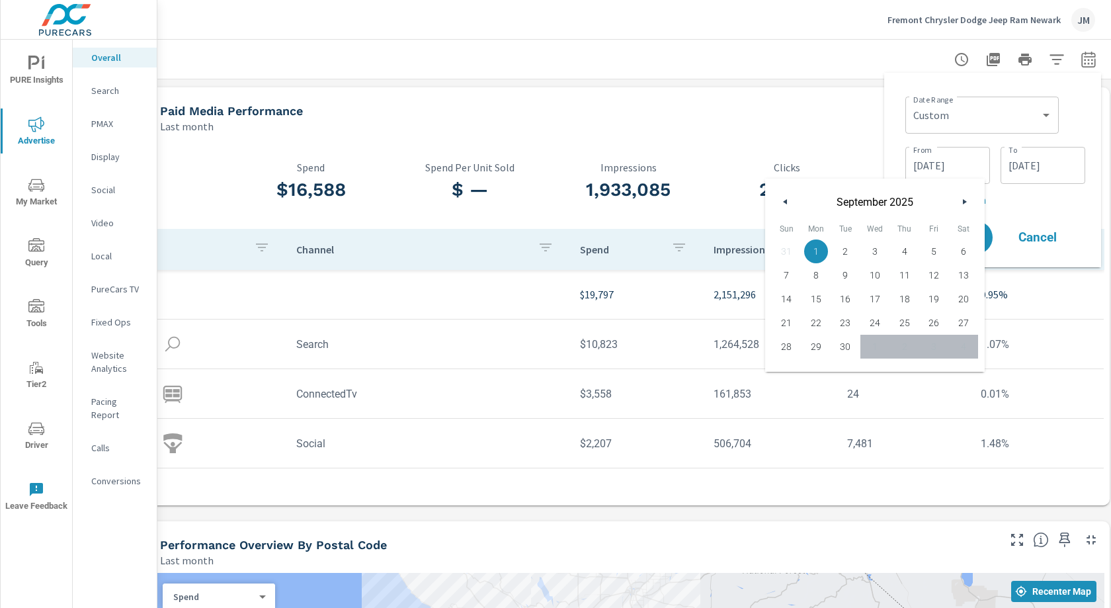
click at [956, 301] on span "20" at bounding box center [963, 298] width 30 height 17
click at [961, 303] on span "20" at bounding box center [963, 298] width 30 height 17
click at [953, 161] on input "[DATE]" at bounding box center [947, 165] width 74 height 26
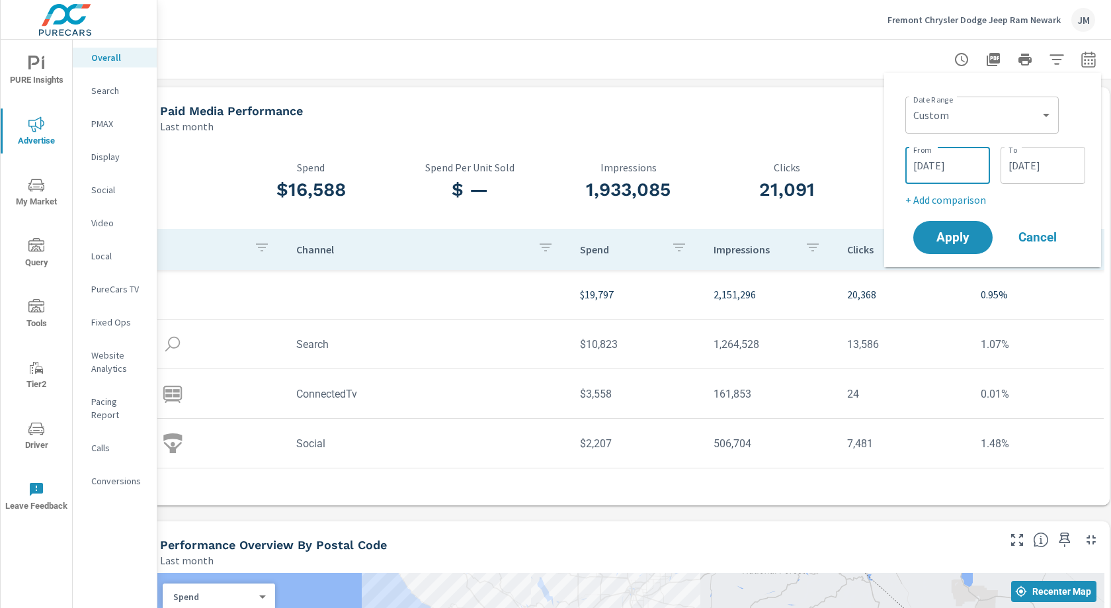
click at [953, 169] on input "[DATE]" at bounding box center [947, 165] width 74 height 26
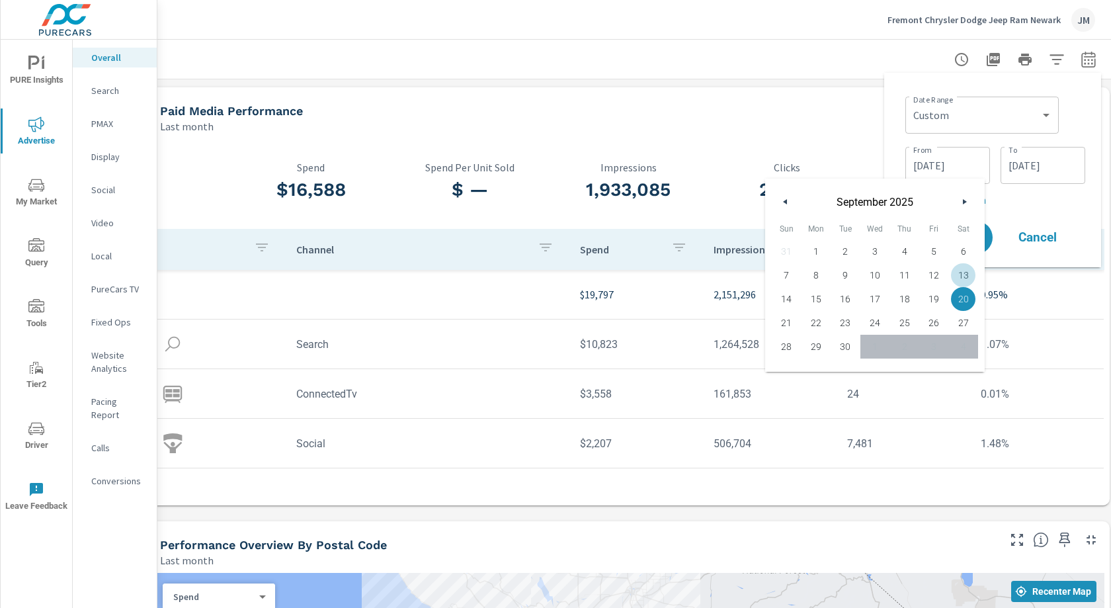
click at [959, 278] on span "13" at bounding box center [963, 274] width 30 height 17
type input "[DATE]"
click at [918, 343] on div "31 1 2 3 4 5 6 7 8 9 10 11 12 13 14 15 16 17 18 19 20 21 22 23 24 25 26 27 28 2…" at bounding box center [874, 298] width 206 height 119
click at [1039, 179] on div "[DATE] To" at bounding box center [1042, 165] width 85 height 37
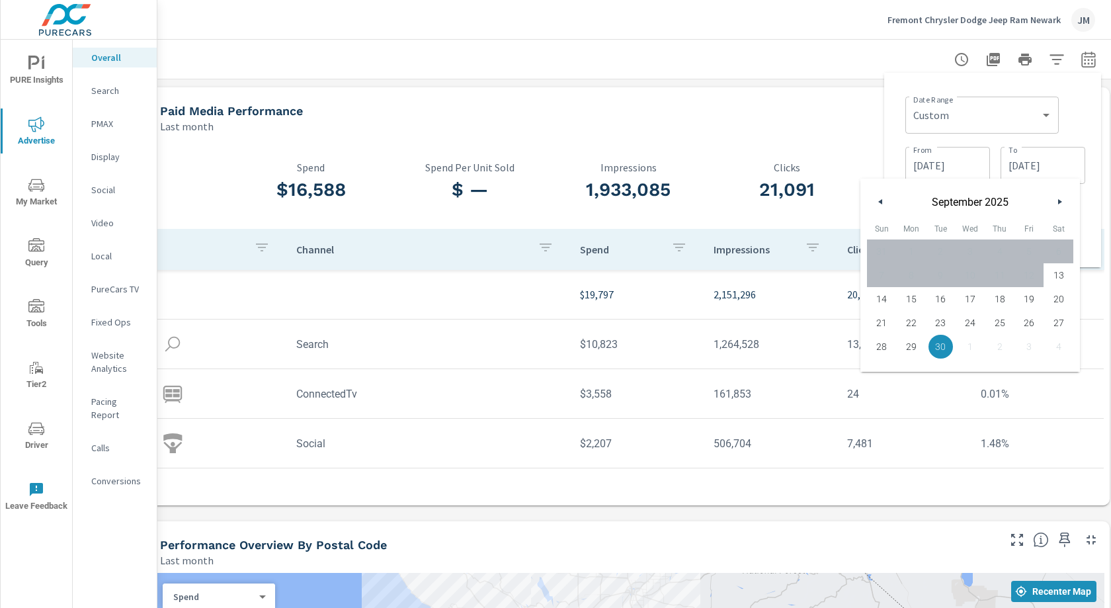
click at [897, 132] on div "Date Range Custom [DATE] Last week Last 7 days Last 14 days Last 30 days Last 4…" at bounding box center [992, 169] width 196 height 173
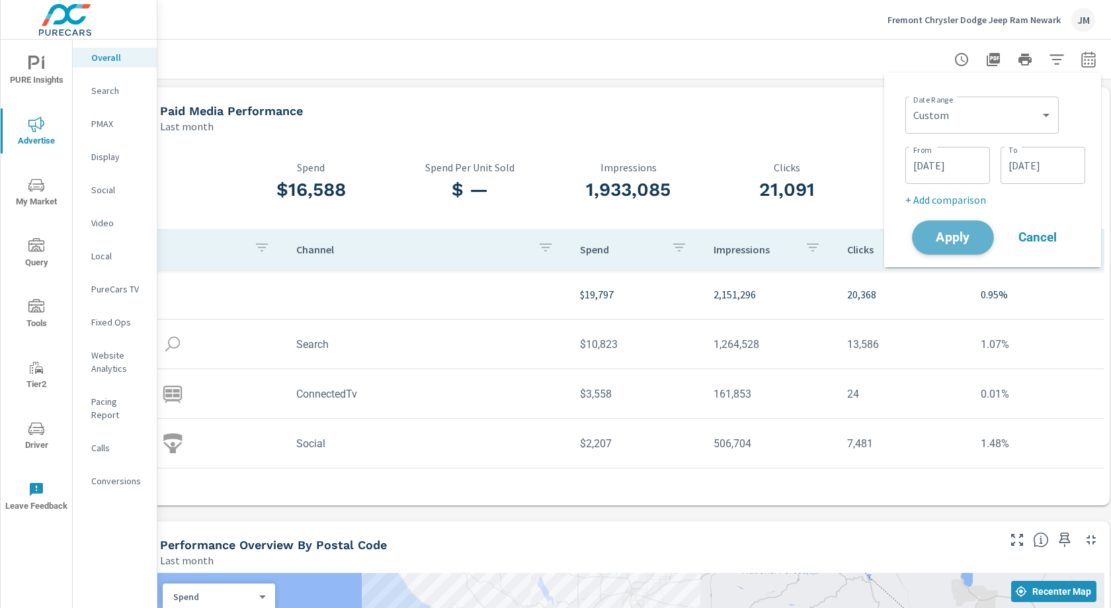
click at [940, 243] on span "Apply" at bounding box center [952, 237] width 54 height 13
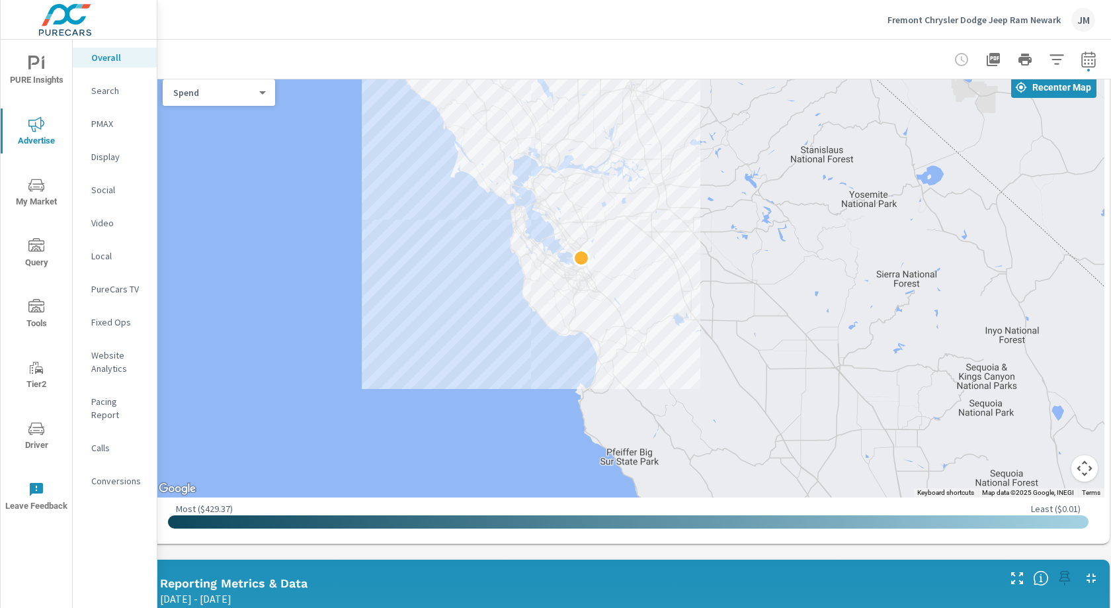
scroll to position [744, 19]
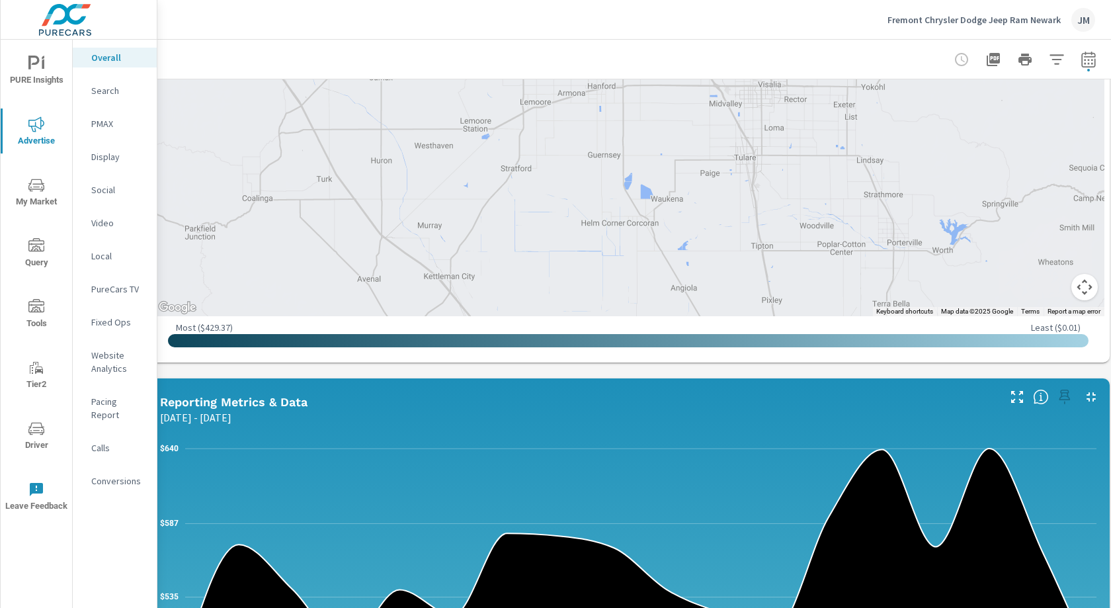
scroll to position [586, 19]
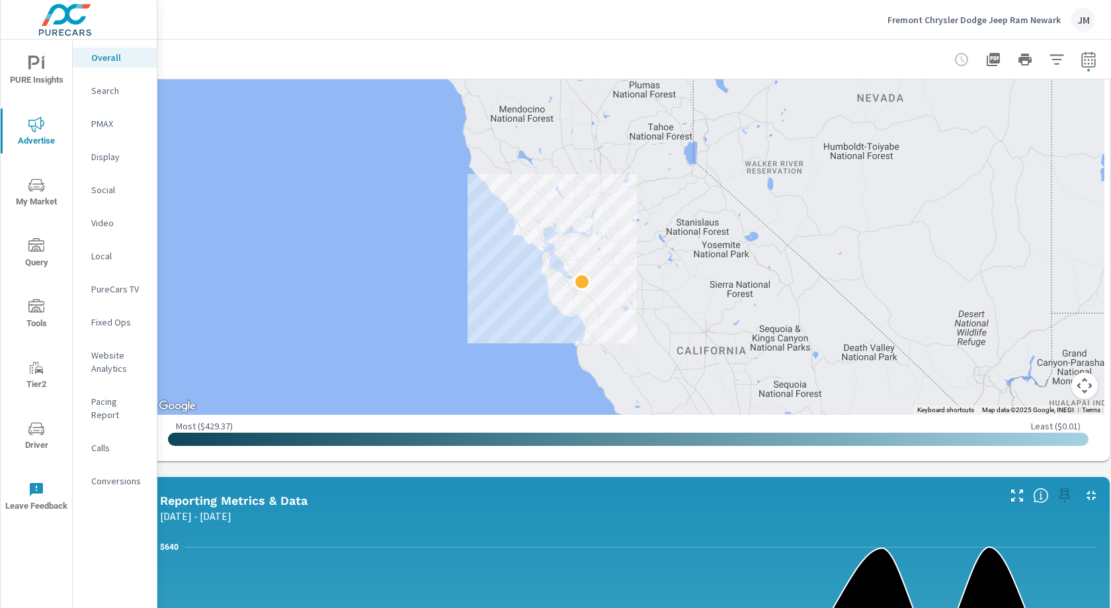
drag, startPoint x: 420, startPoint y: 342, endPoint x: 577, endPoint y: 328, distance: 158.0
click at [569, 336] on div at bounding box center [628, 200] width 952 height 428
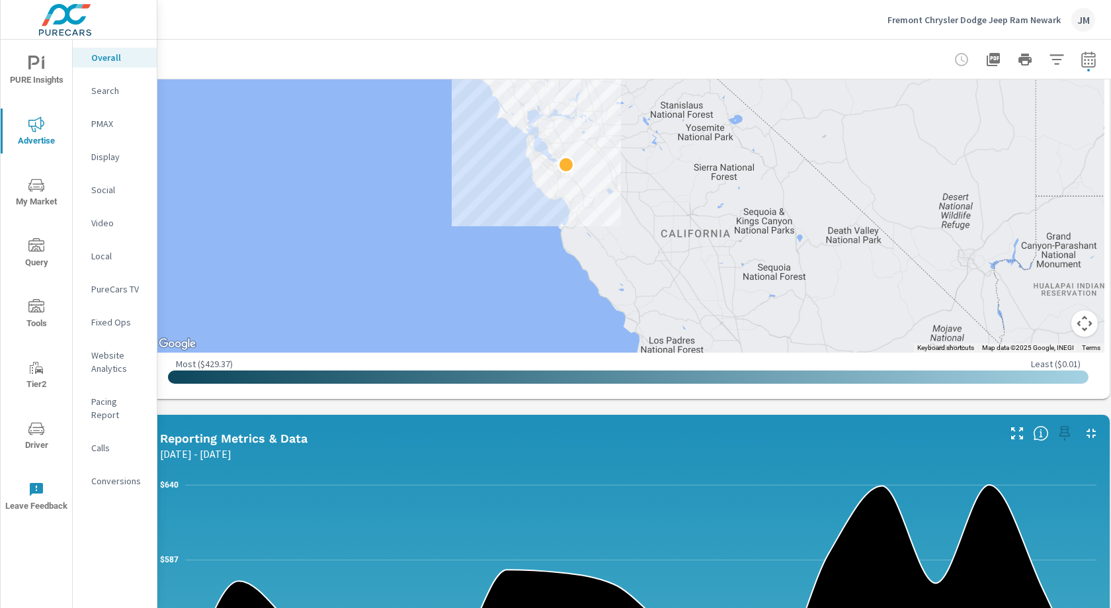
scroll to position [638, 19]
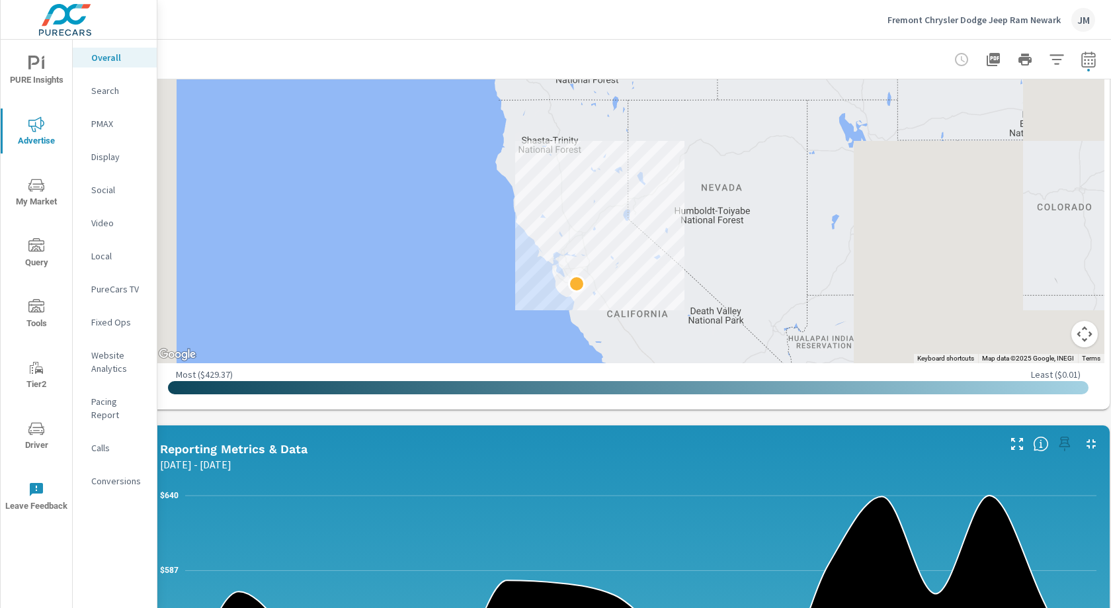
drag, startPoint x: 613, startPoint y: 332, endPoint x: 649, endPoint y: 305, distance: 44.8
click at [649, 305] on div at bounding box center [628, 149] width 952 height 428
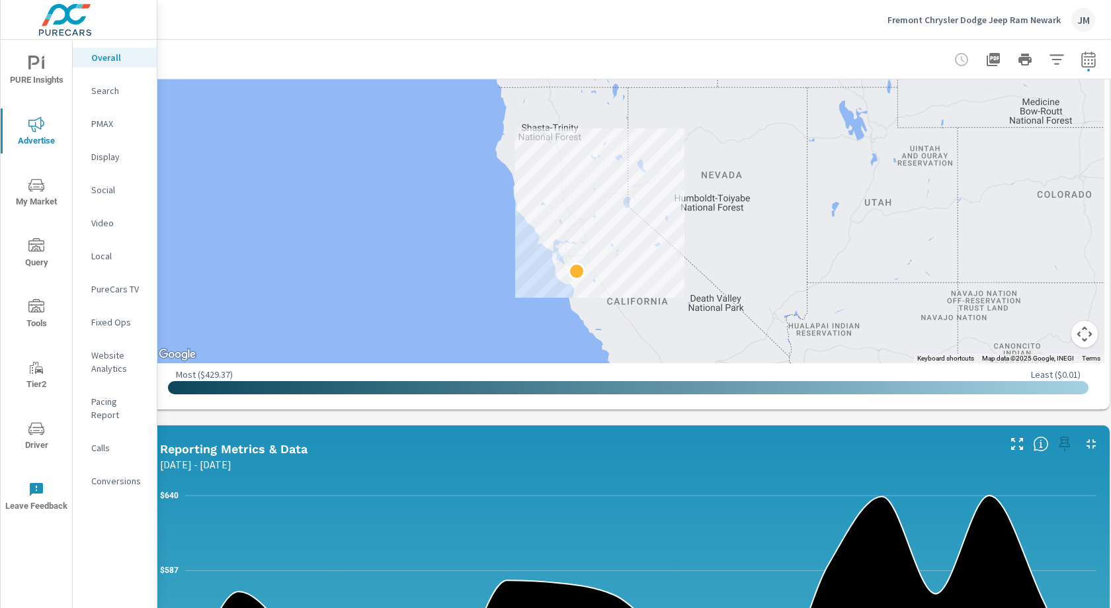
drag, startPoint x: 270, startPoint y: 423, endPoint x: 250, endPoint y: 334, distance: 91.6
click at [250, 334] on div "Paid Media Performance [DATE] - [DATE] $9,963 Spend $ — Spend Per Unit Sold 1,0…" at bounding box center [628, 362] width 978 height 1843
drag, startPoint x: 738, startPoint y: 52, endPoint x: 691, endPoint y: 44, distance: 47.6
click at [695, 0] on html "PURE Insights Advertise My Market Query Tools Tier2 Driver Leave Feedback Overa…" at bounding box center [555, 304] width 1111 height 608
drag, startPoint x: 358, startPoint y: 413, endPoint x: 286, endPoint y: 414, distance: 72.1
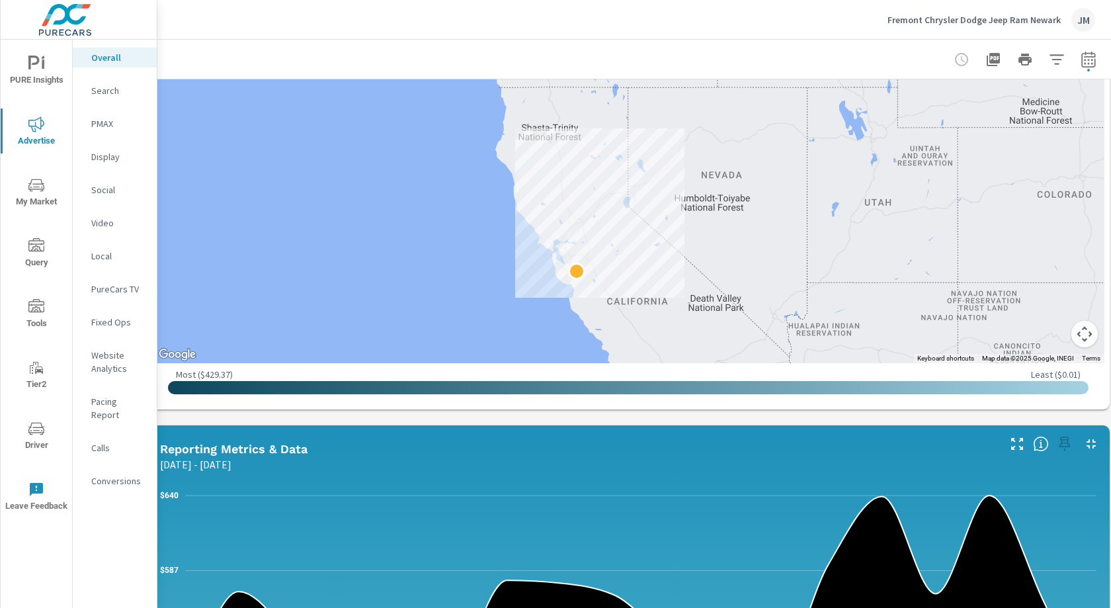
click at [279, 391] on div "Paid Media Performance [DATE] - [DATE] $9,963 Spend $ — Spend Per Unit Sold 1,0…" at bounding box center [628, 362] width 978 height 1843
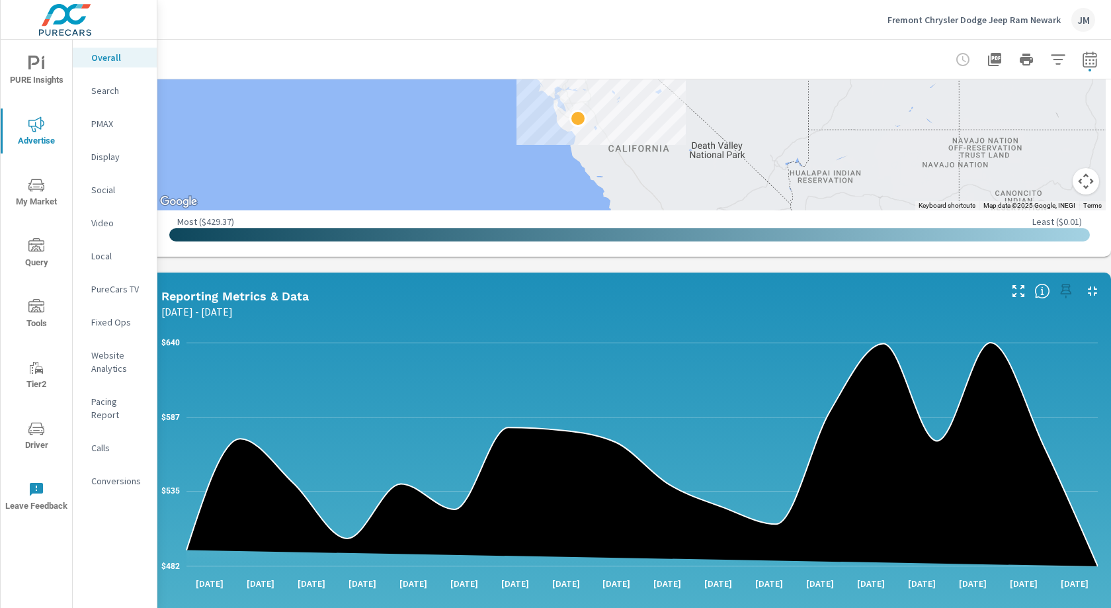
scroll to position [760, 17]
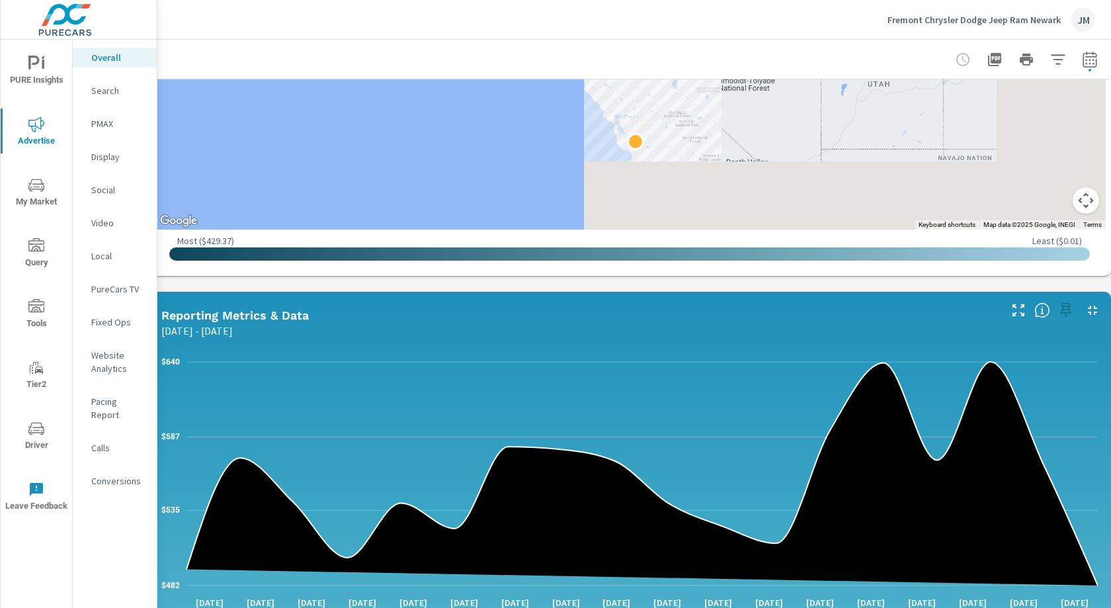
scroll to position [772, 17]
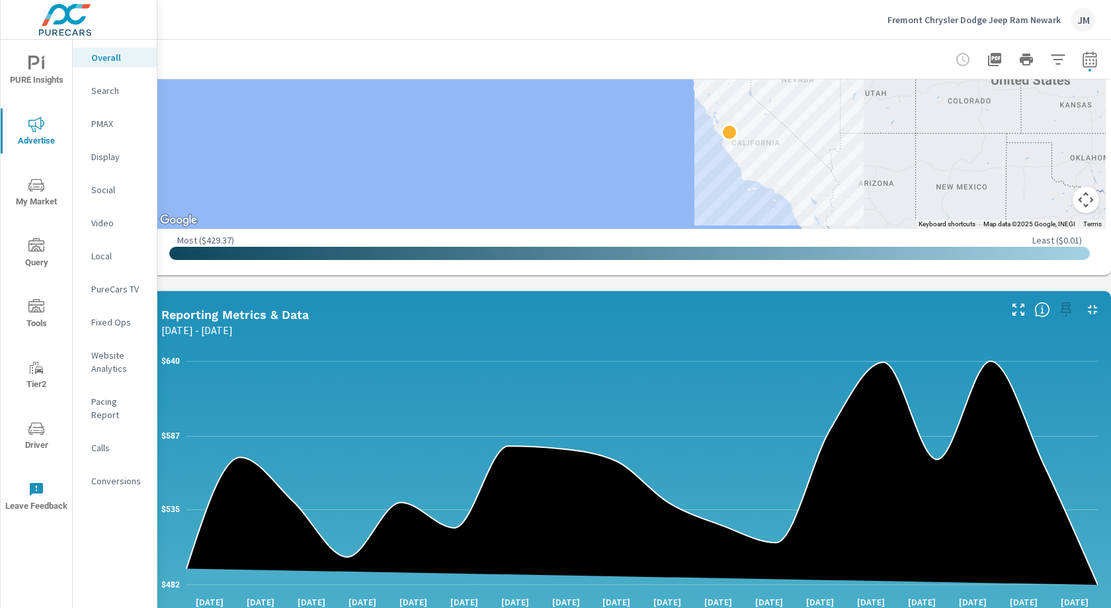
drag, startPoint x: 546, startPoint y: 34, endPoint x: 531, endPoint y: 30, distance: 14.9
click at [531, 30] on div "Fremont Chrysler Dodge Jeep Ram Newark JM" at bounding box center [634, 19] width 922 height 39
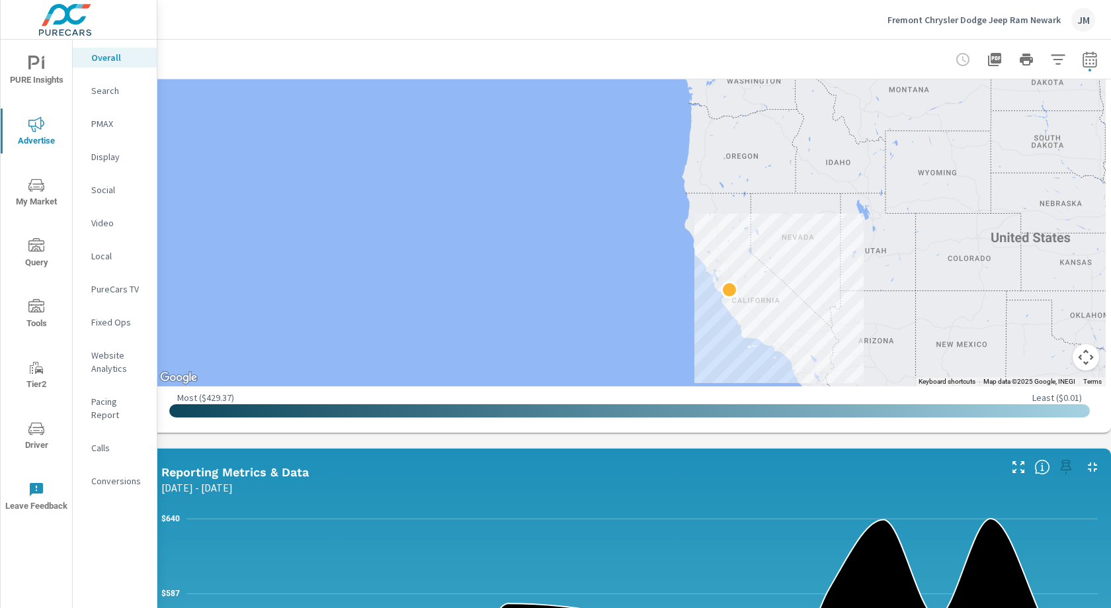
scroll to position [613, 17]
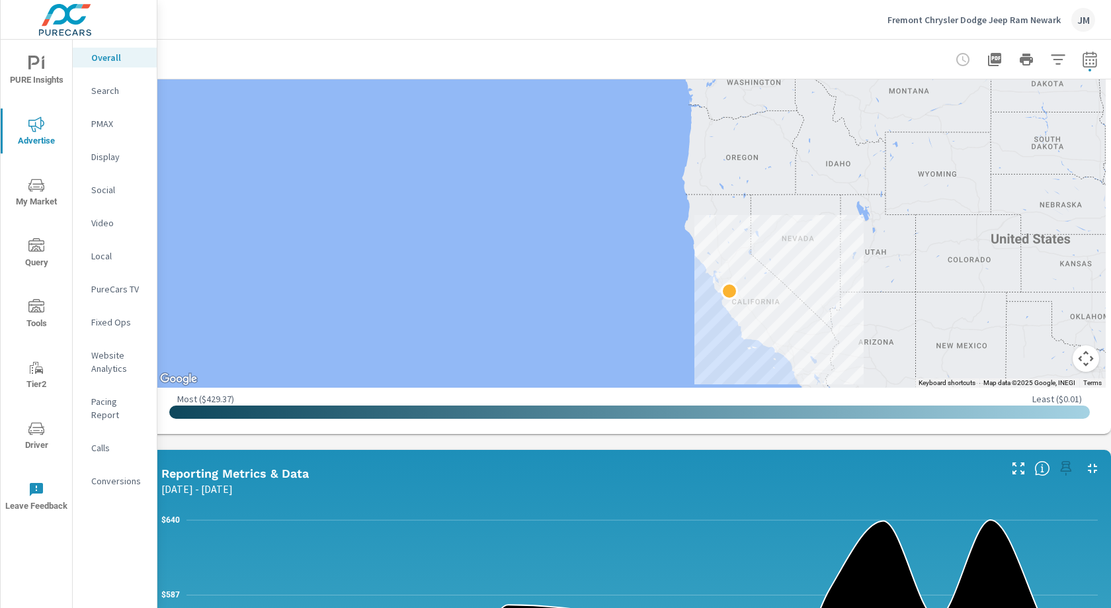
drag, startPoint x: 837, startPoint y: 432, endPoint x: 824, endPoint y: 422, distance: 16.9
click at [834, 422] on div "← Move left → Move right ↑ Move up ↓ Move down + Zoom in - Zoom out Home Jump l…" at bounding box center [629, 194] width 963 height 480
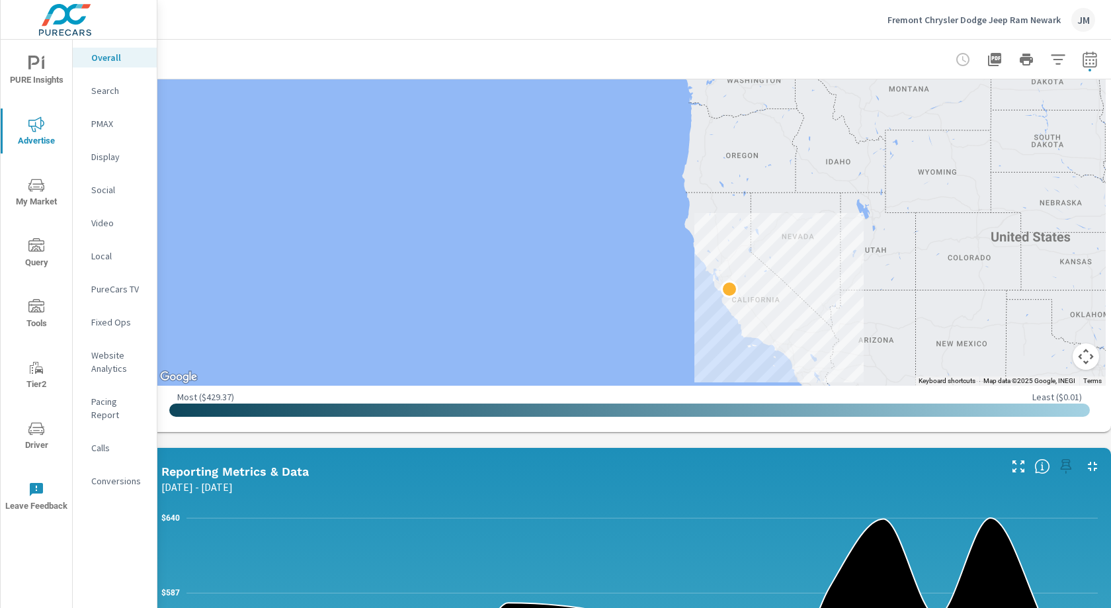
drag, startPoint x: 517, startPoint y: 47, endPoint x: 503, endPoint y: 58, distance: 17.5
click at [508, 28] on div "Fremont Chrysler Dodge Jeep Ram Newark JM Overall Performance Fremont Chrysler …" at bounding box center [633, 304] width 953 height 608
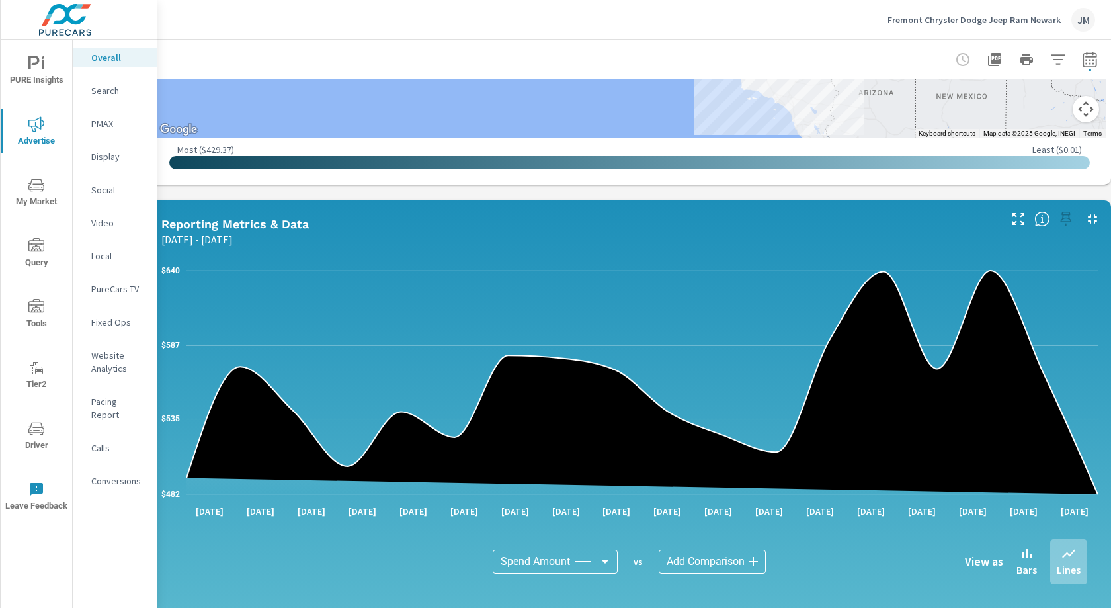
scroll to position [881, 17]
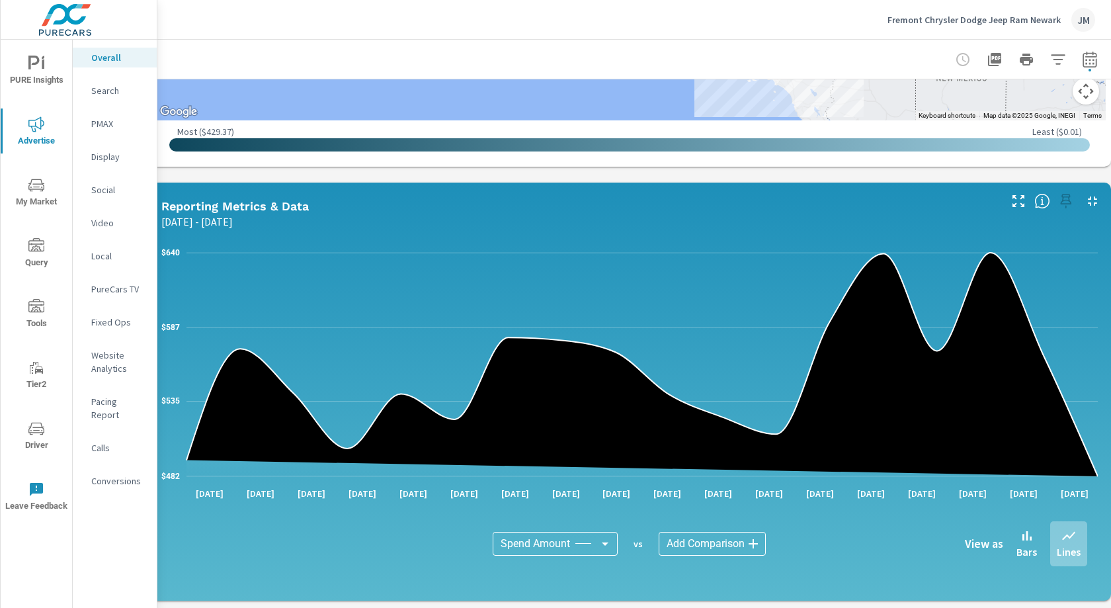
click at [28, 448] on span "Driver" at bounding box center [36, 436] width 63 height 32
